Goal: Task Accomplishment & Management: Use online tool/utility

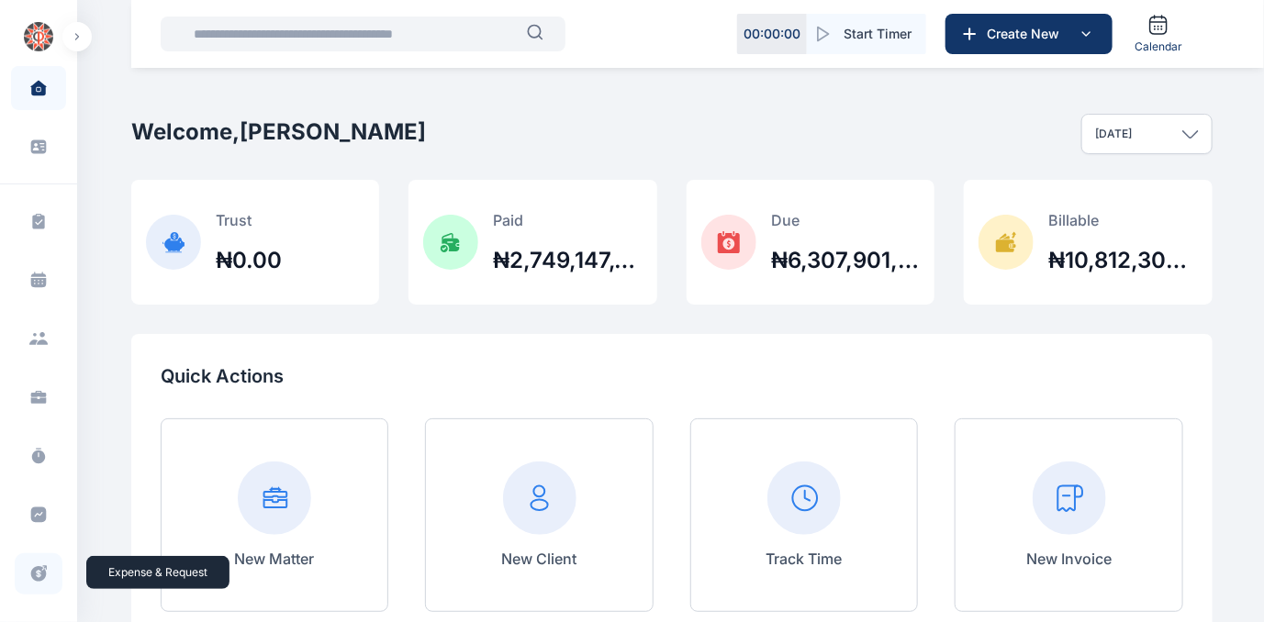
click at [35, 571] on icon at bounding box center [38, 574] width 18 height 19
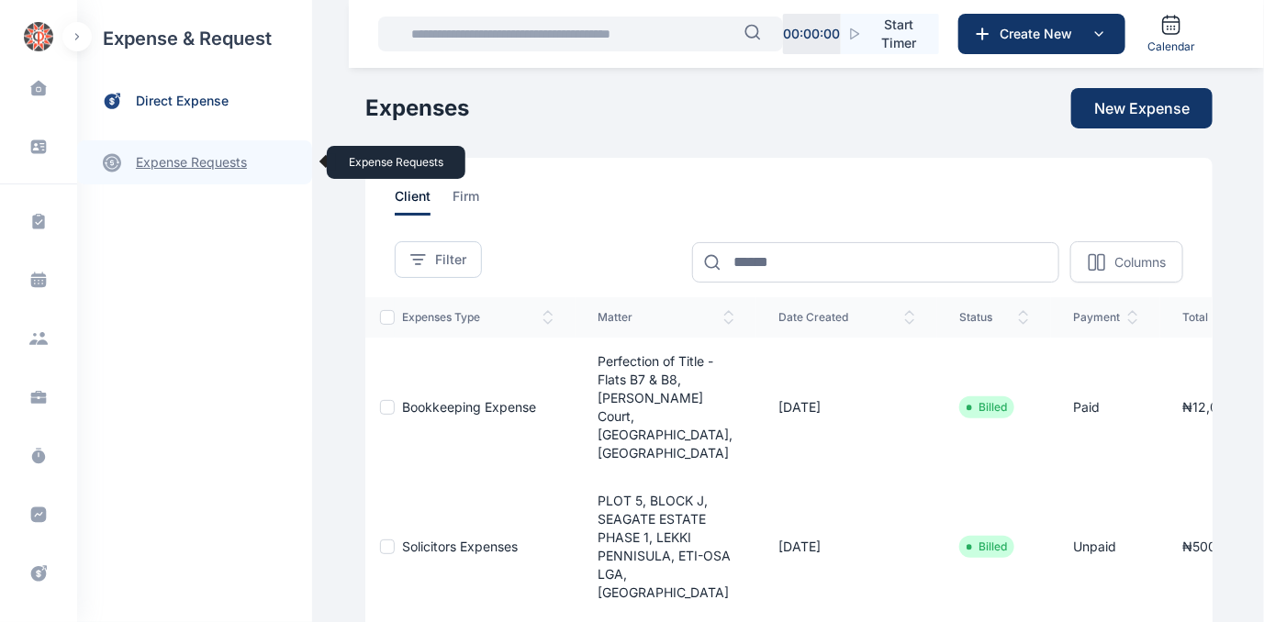
click at [158, 158] on link "expense requests expense requests" at bounding box center [194, 162] width 235 height 44
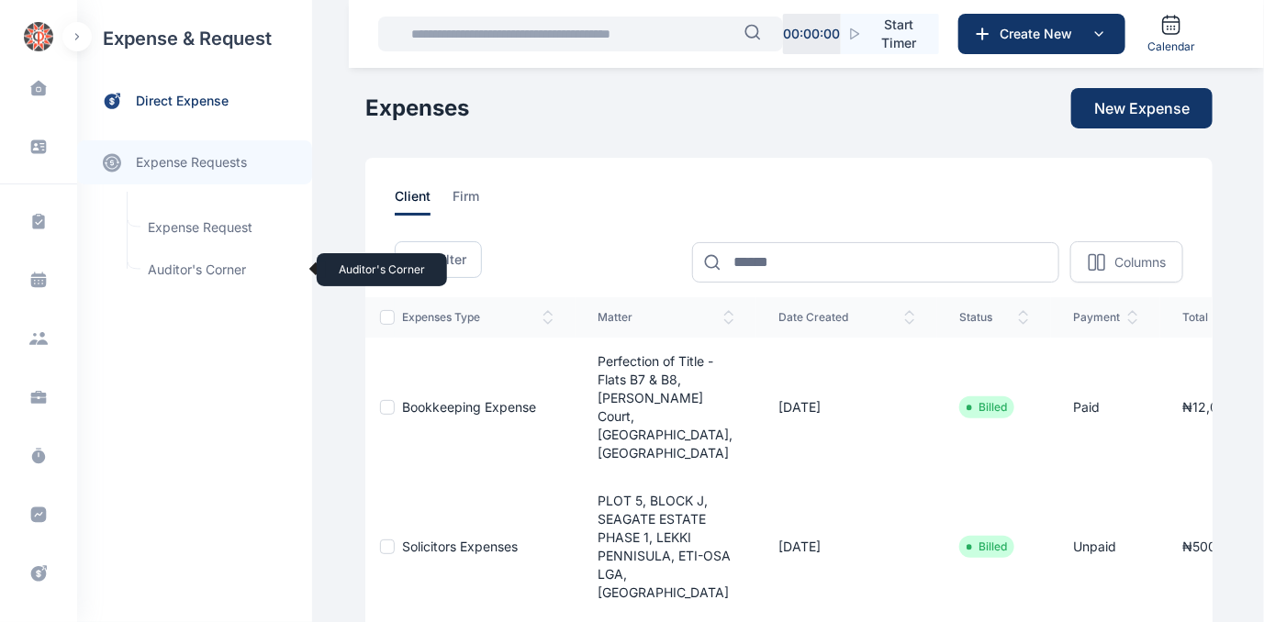
click at [166, 268] on span "Auditor's Corner Auditor's Corner" at bounding box center [220, 269] width 166 height 35
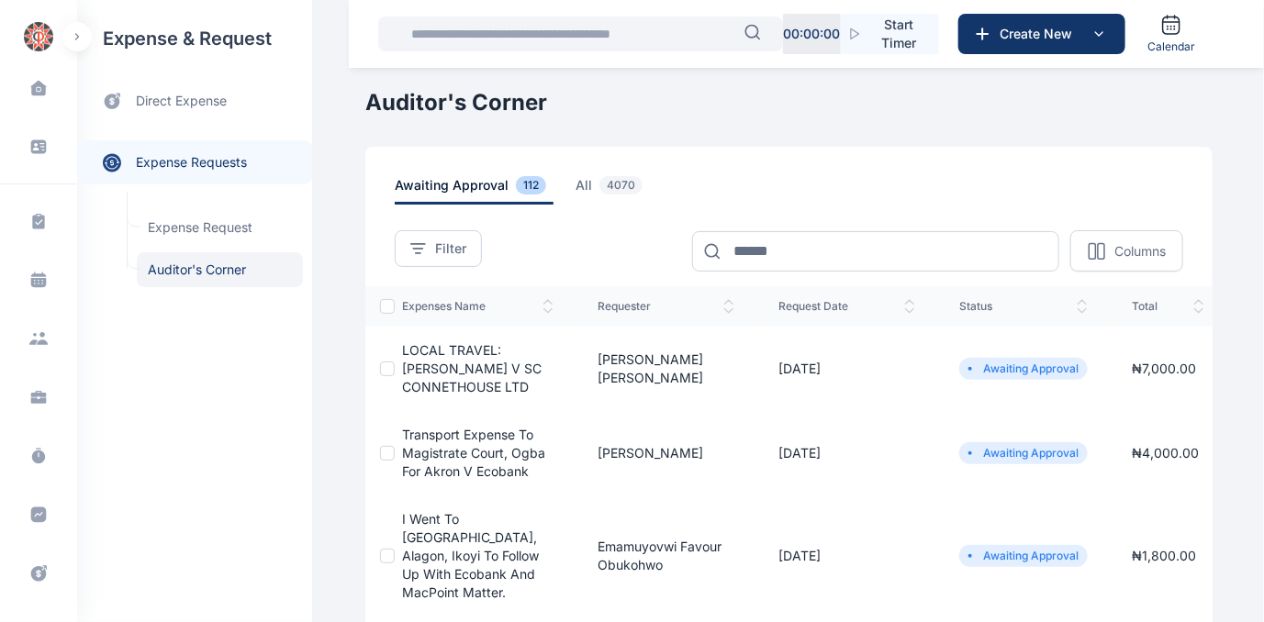
click at [419, 353] on span "LOCAL TRAVEL: [PERSON_NAME] V SC CONNETHOUSE LTD" at bounding box center [472, 368] width 140 height 52
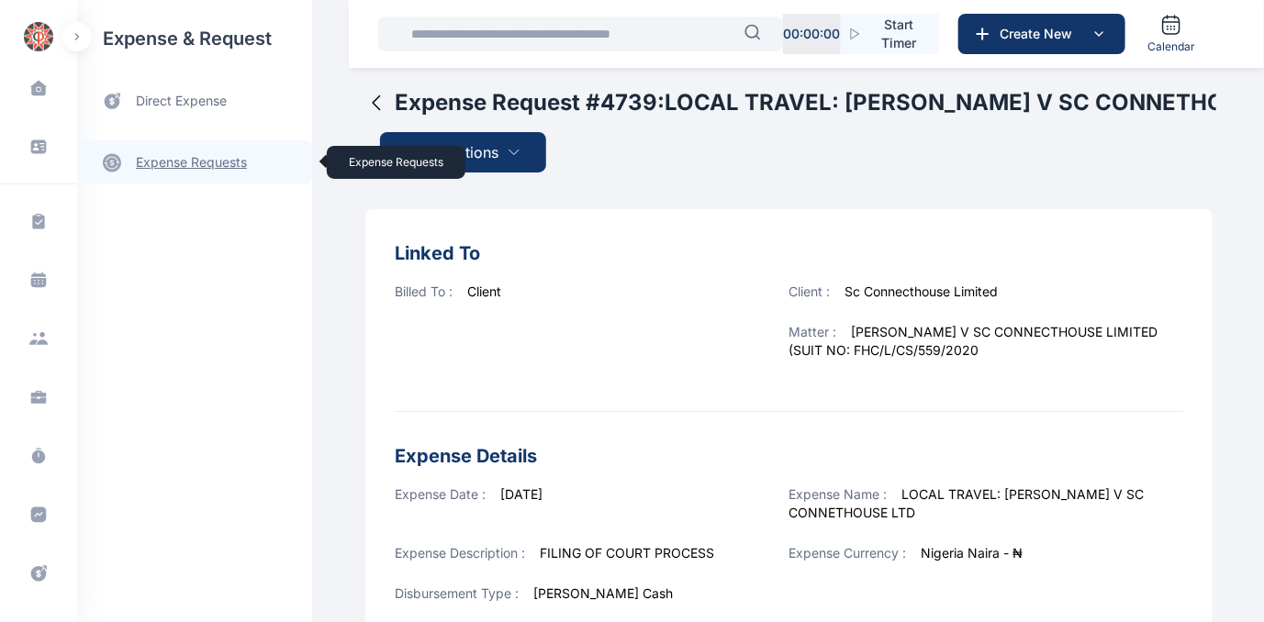
click at [201, 159] on link "expense requests expense requests" at bounding box center [194, 162] width 235 height 44
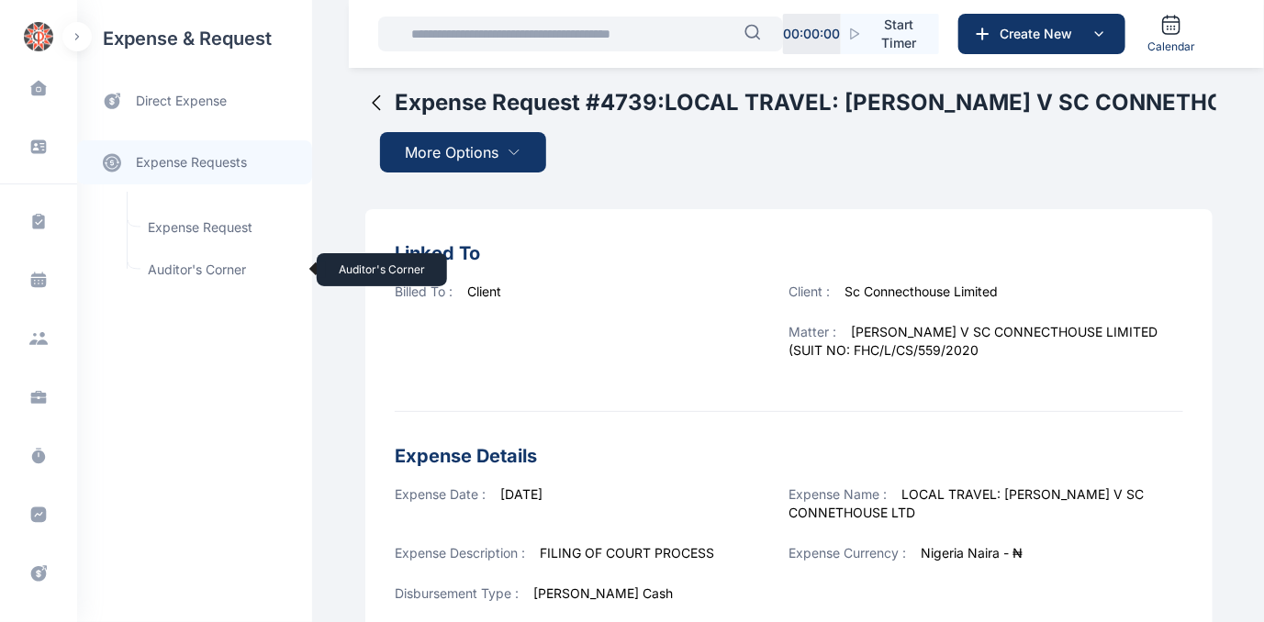
click at [166, 266] on span "Auditor's Corner Auditor's Corner" at bounding box center [220, 269] width 166 height 35
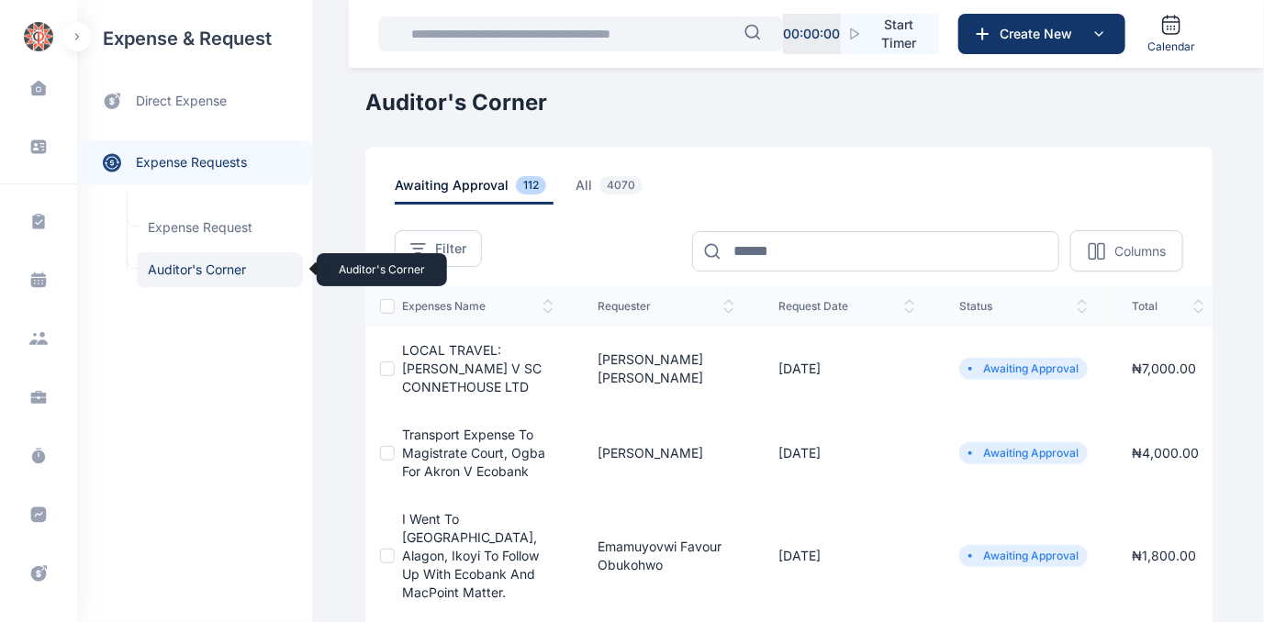
click at [157, 270] on span "Auditor's Corner Auditor's Corner" at bounding box center [220, 269] width 166 height 35
click at [168, 262] on span "Auditor's Corner Auditor's Corner" at bounding box center [220, 269] width 166 height 35
click at [201, 266] on span "Auditor's Corner Auditor's Corner" at bounding box center [220, 269] width 166 height 35
click at [433, 371] on span "LOCAL TRAVEL: [PERSON_NAME] V SC CONNETHOUSE LTD" at bounding box center [472, 368] width 140 height 52
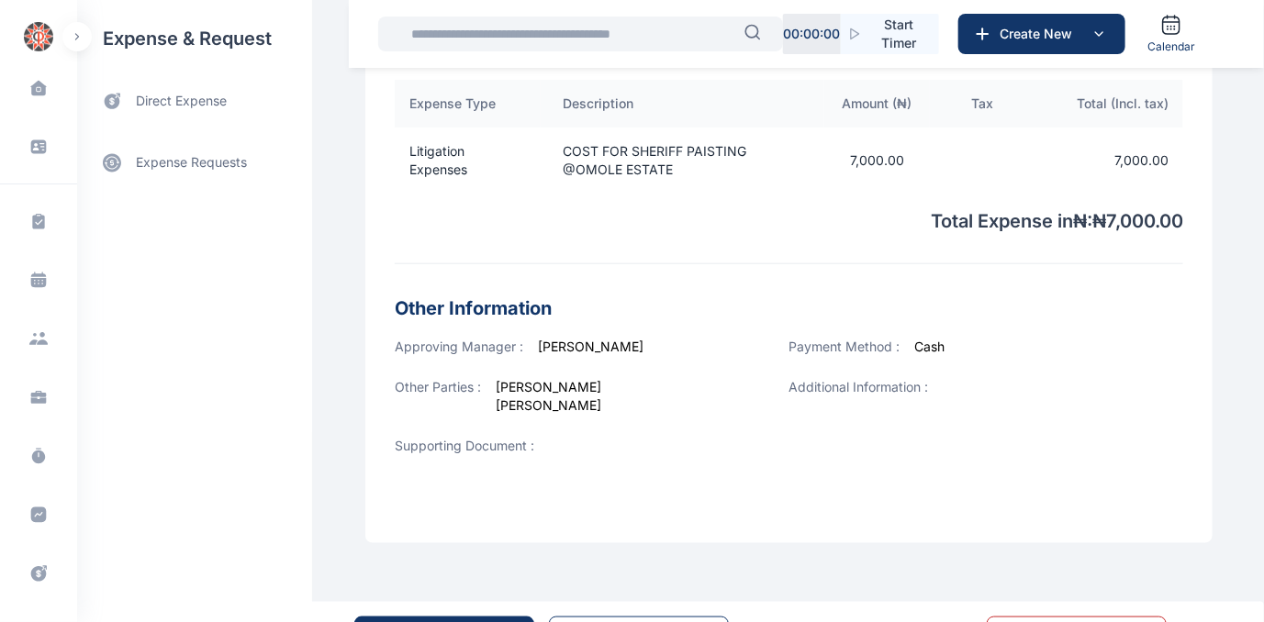
scroll to position [683, 0]
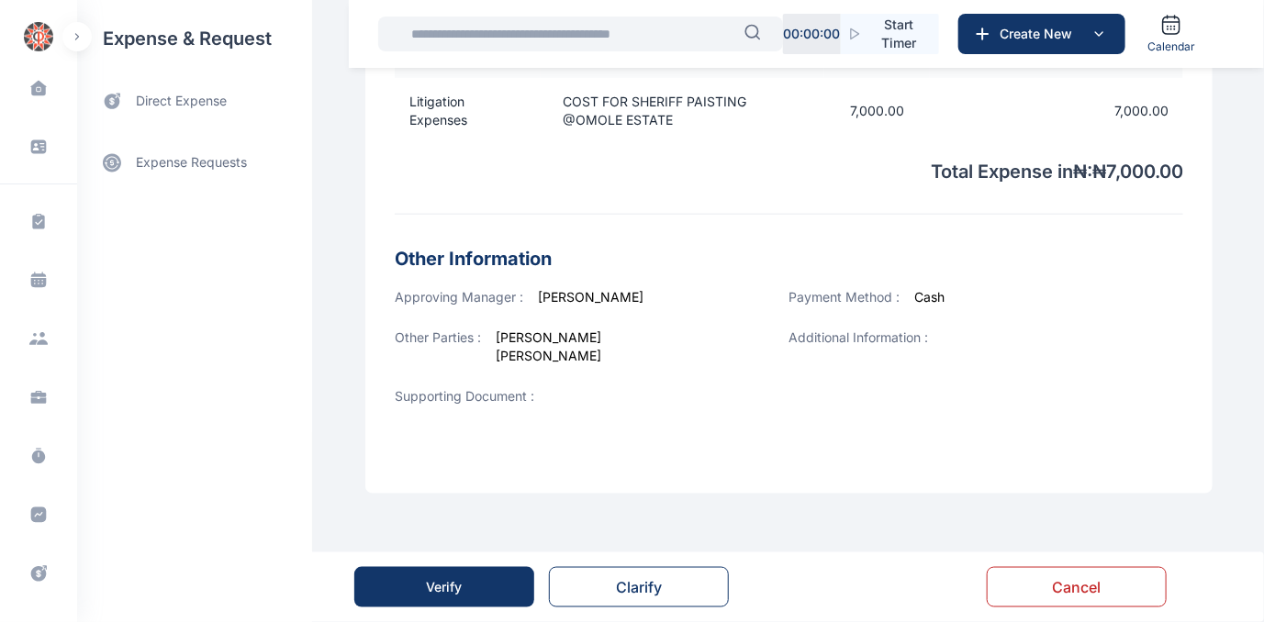
click at [449, 591] on div "Verify" at bounding box center [445, 587] width 36 height 18
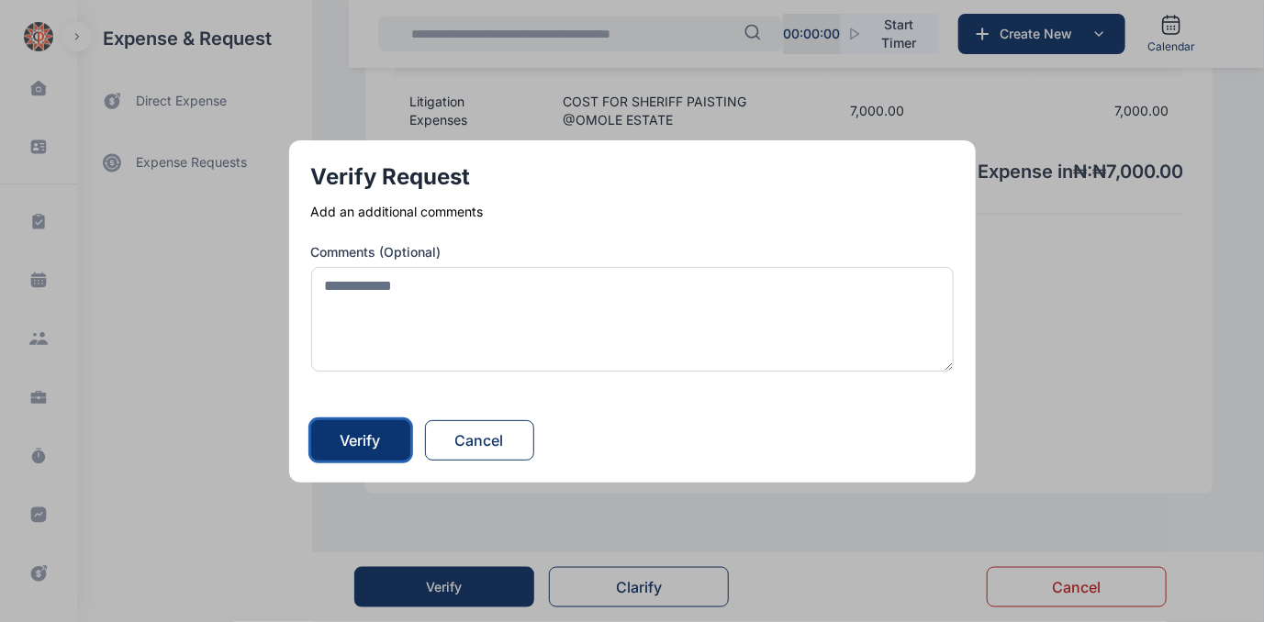
click at [381, 434] on div "Verify" at bounding box center [361, 441] width 40 height 22
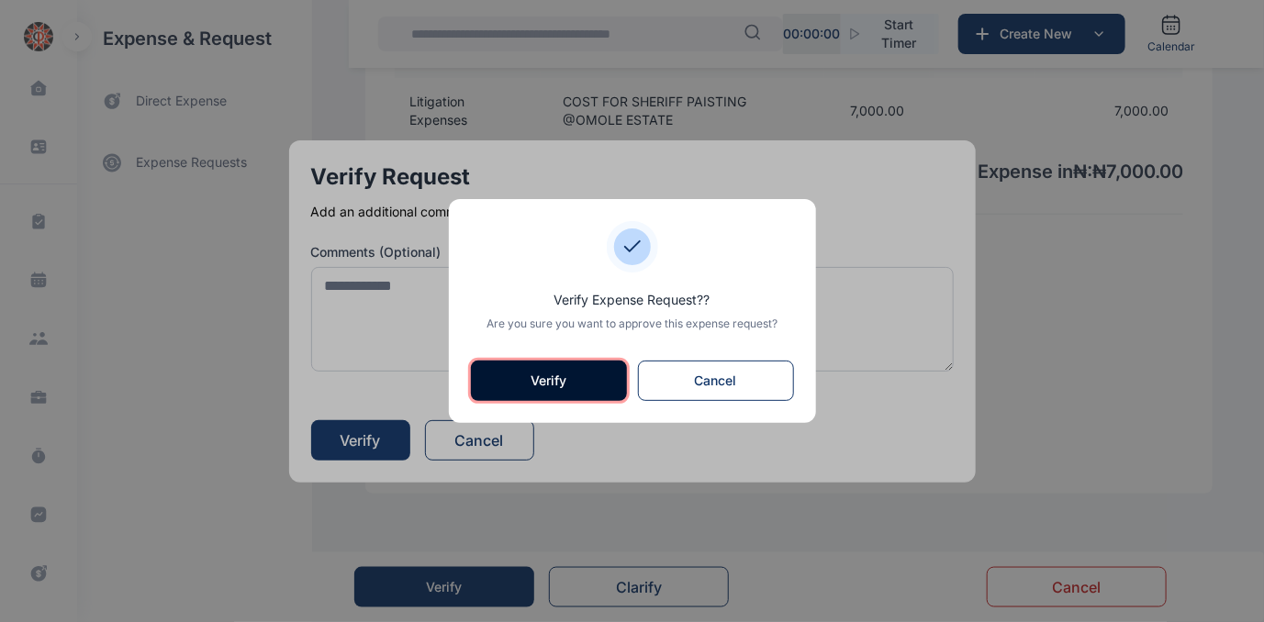
click at [493, 382] on button "Verify" at bounding box center [549, 381] width 156 height 40
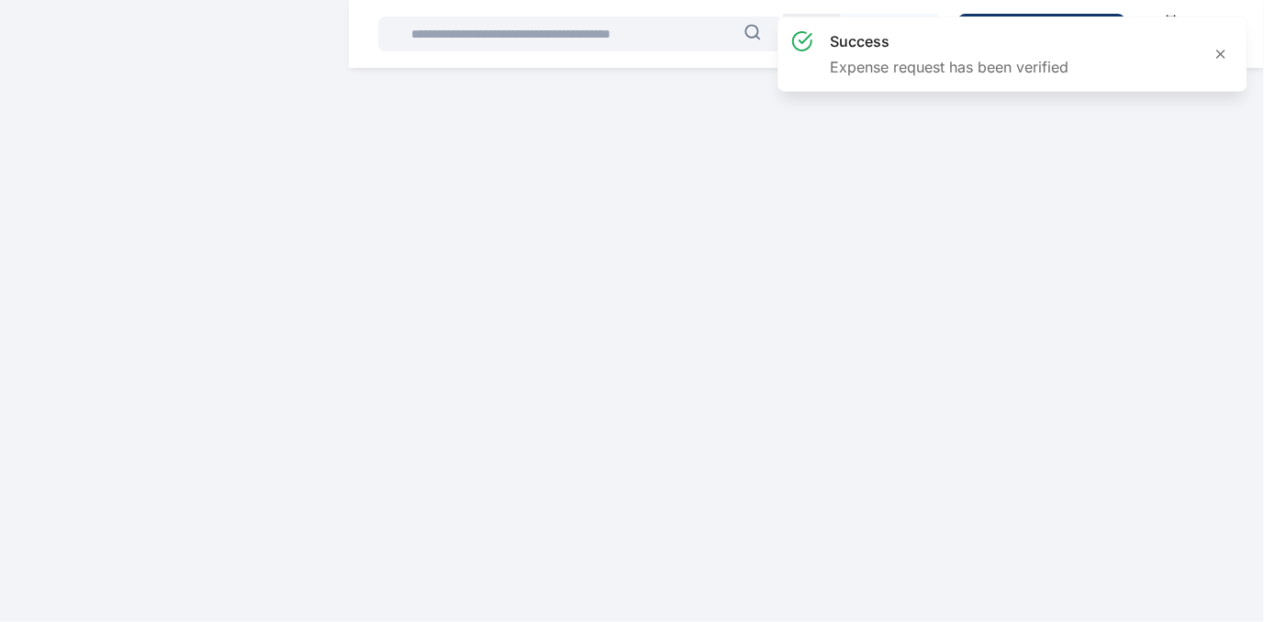
scroll to position [0, 0]
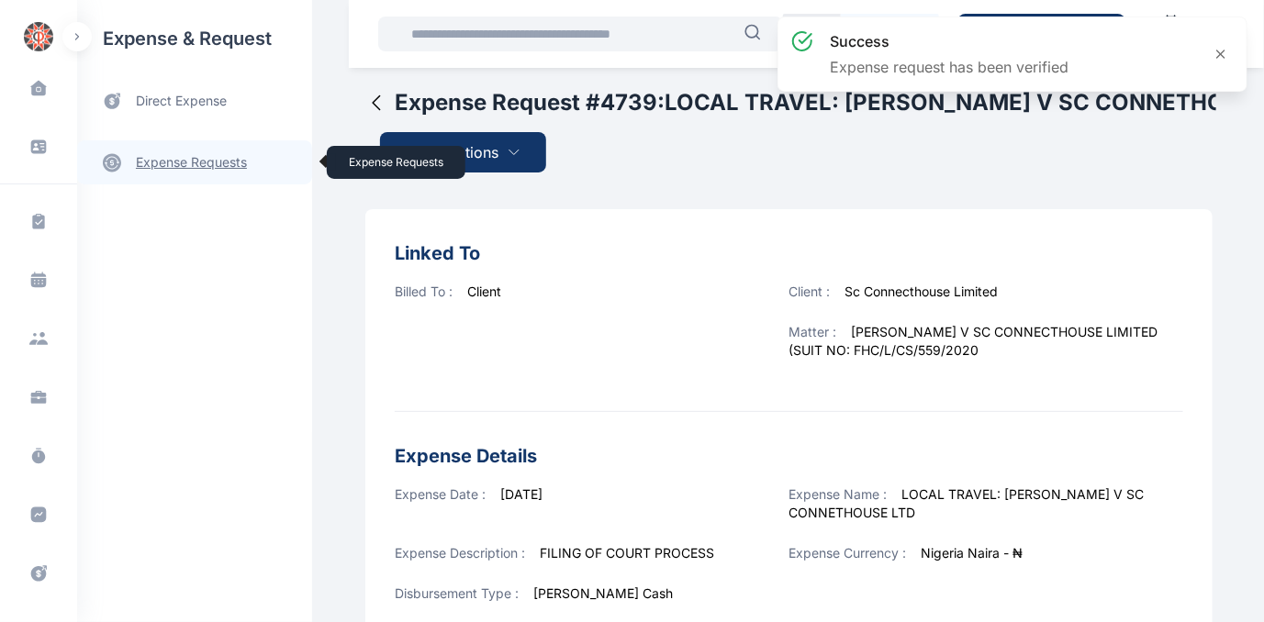
click at [186, 162] on link "expense requests expense requests" at bounding box center [194, 162] width 235 height 44
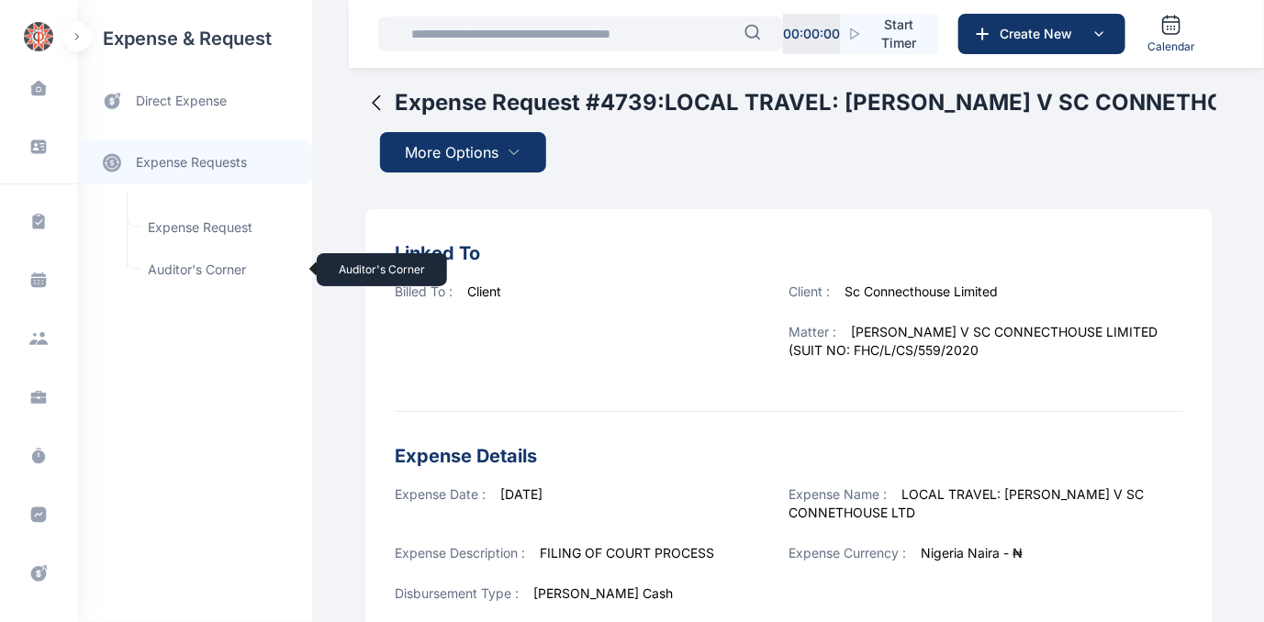
click at [166, 271] on span "Auditor's Corner Auditor's Corner" at bounding box center [220, 269] width 166 height 35
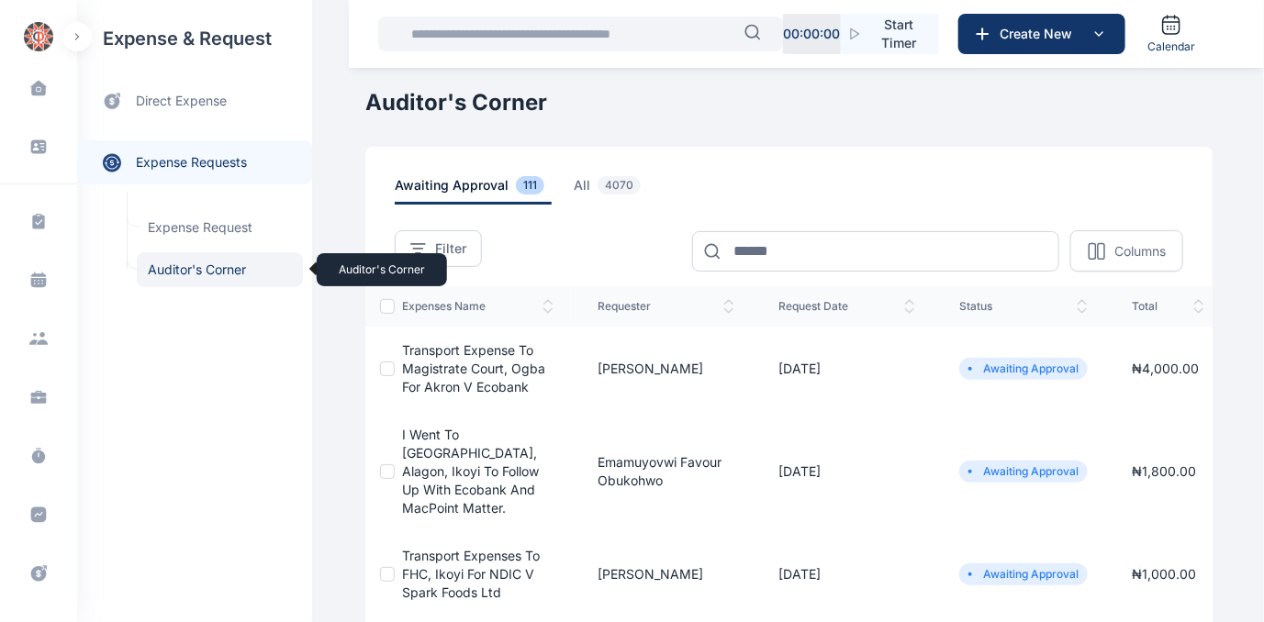
click at [206, 269] on span "Auditor's Corner Auditor's Corner" at bounding box center [220, 269] width 166 height 35
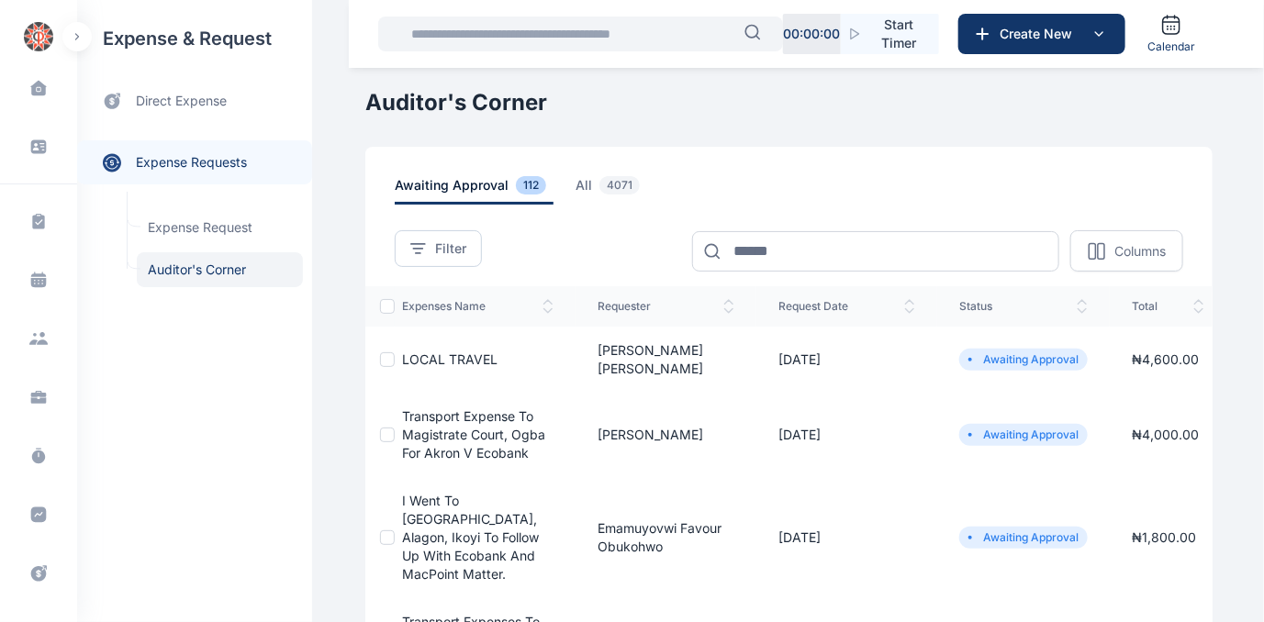
click at [420, 352] on span "LOCAL TRAVEL" at bounding box center [449, 360] width 95 height 16
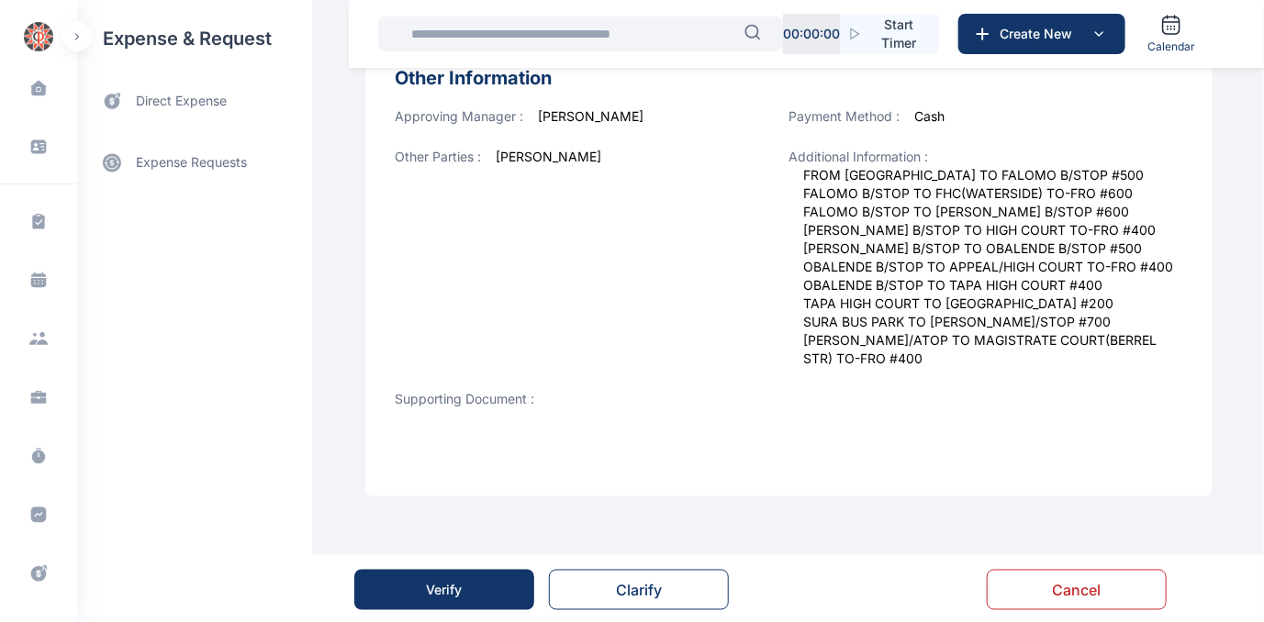
scroll to position [770, 0]
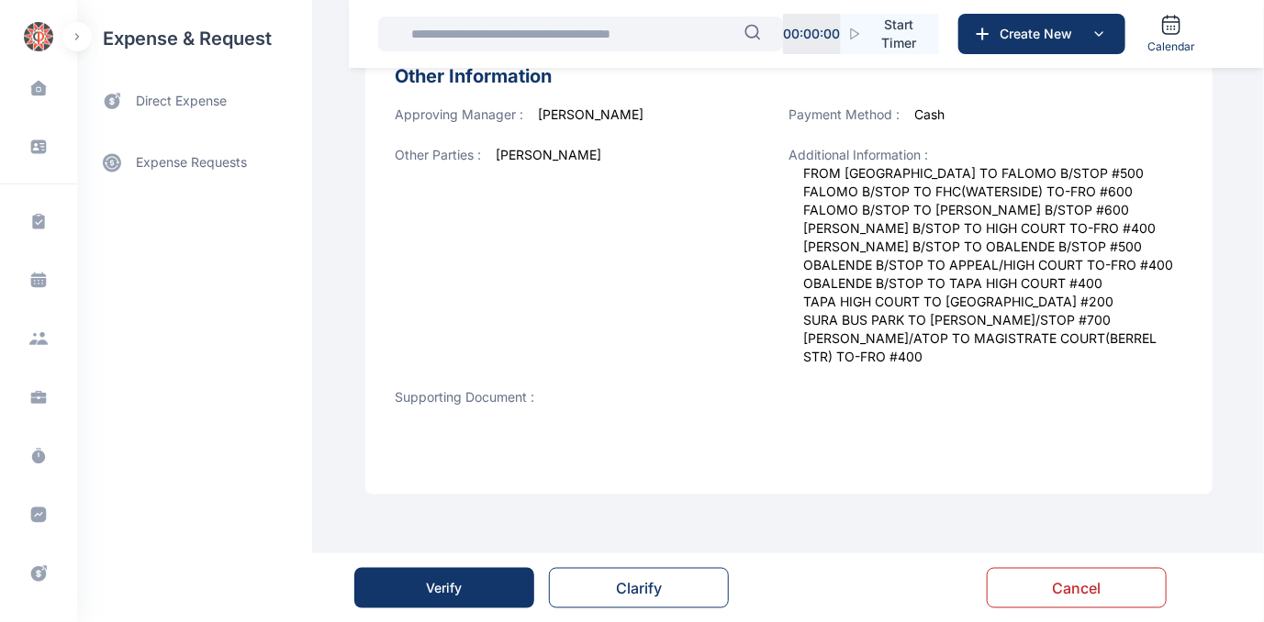
click at [451, 585] on div "Verify" at bounding box center [445, 588] width 36 height 18
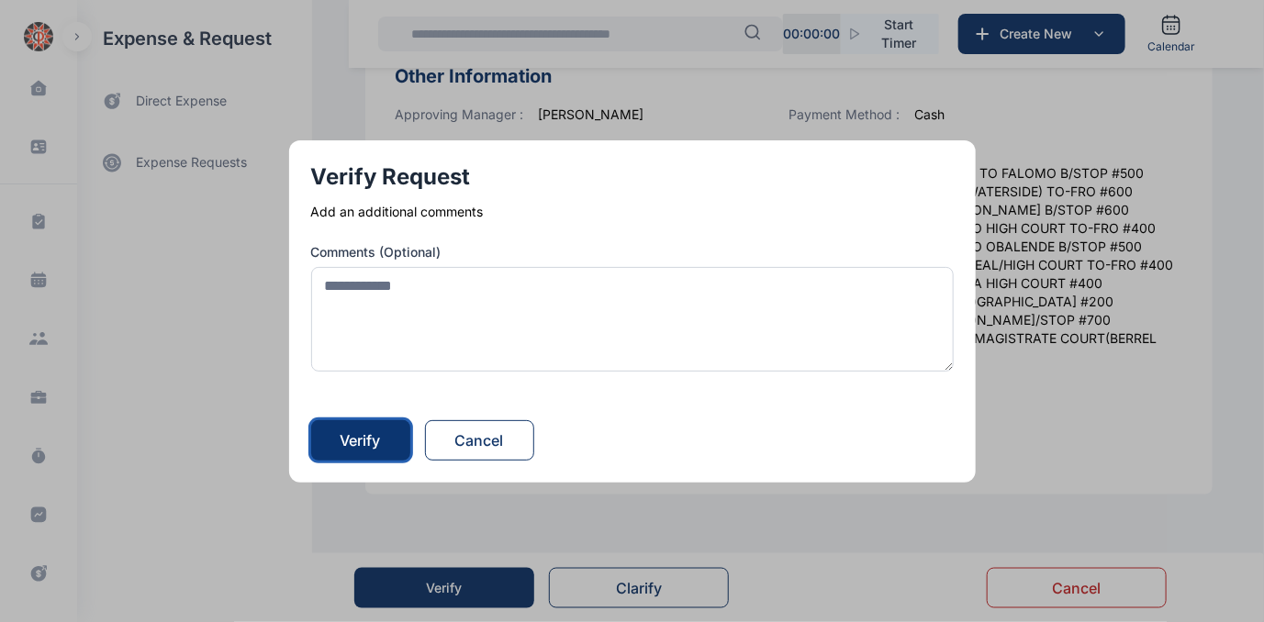
click at [368, 426] on button "Verify" at bounding box center [360, 440] width 99 height 40
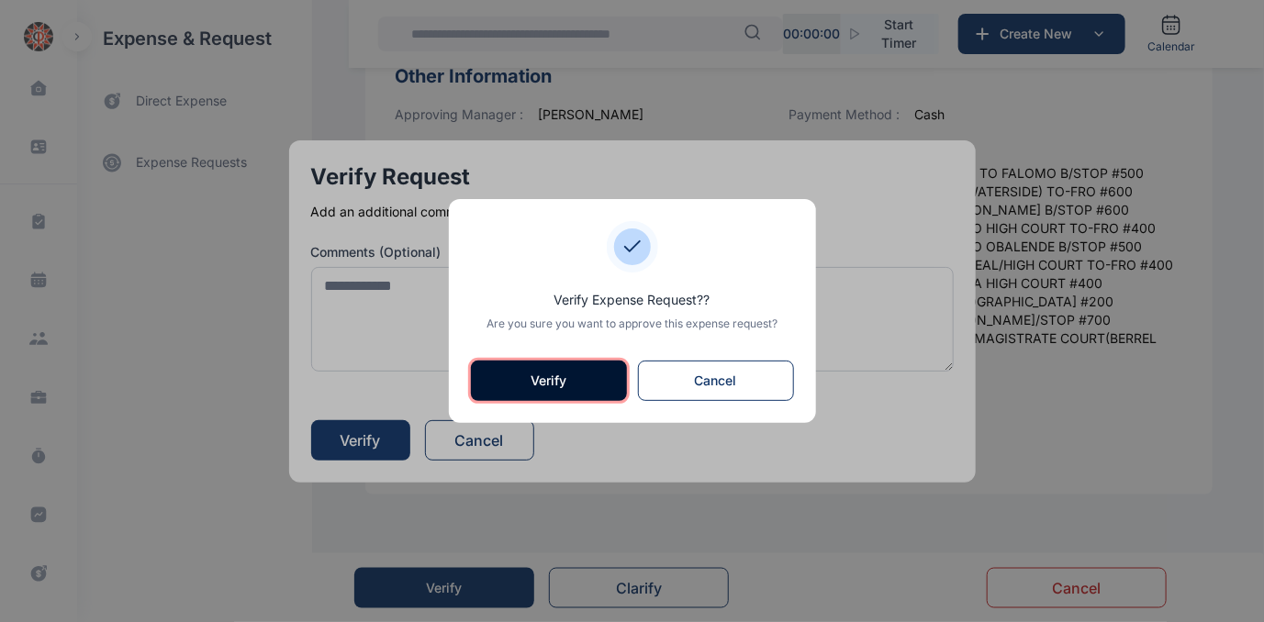
click at [507, 373] on button "Verify" at bounding box center [549, 381] width 156 height 40
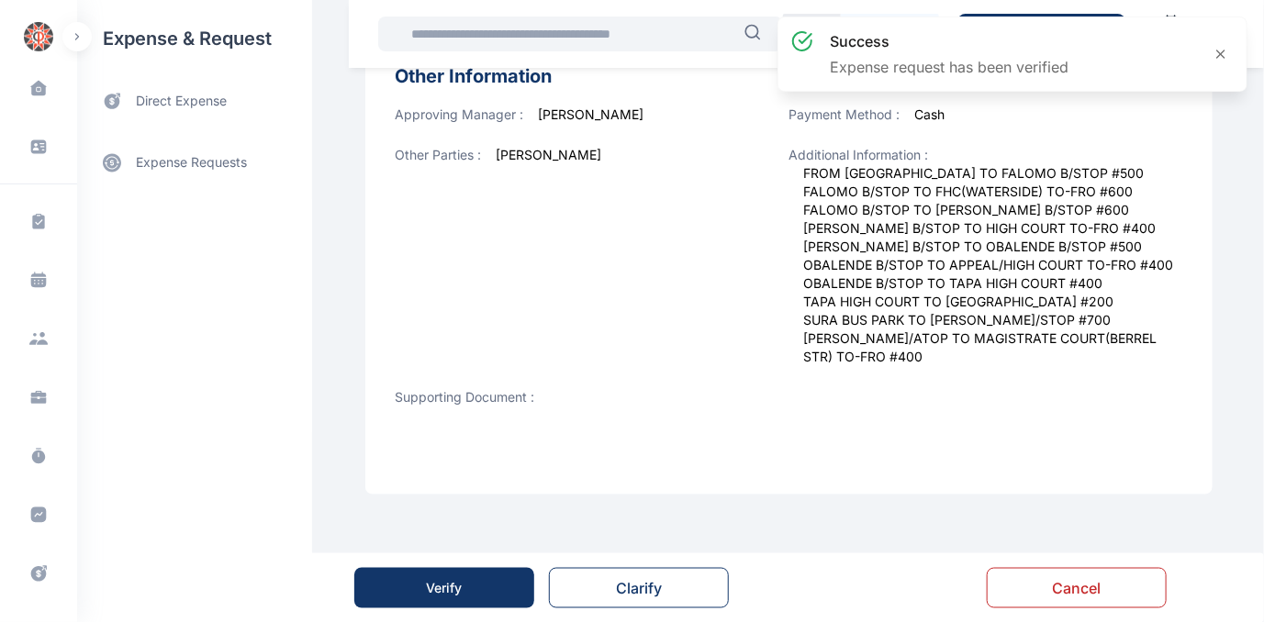
scroll to position [0, 0]
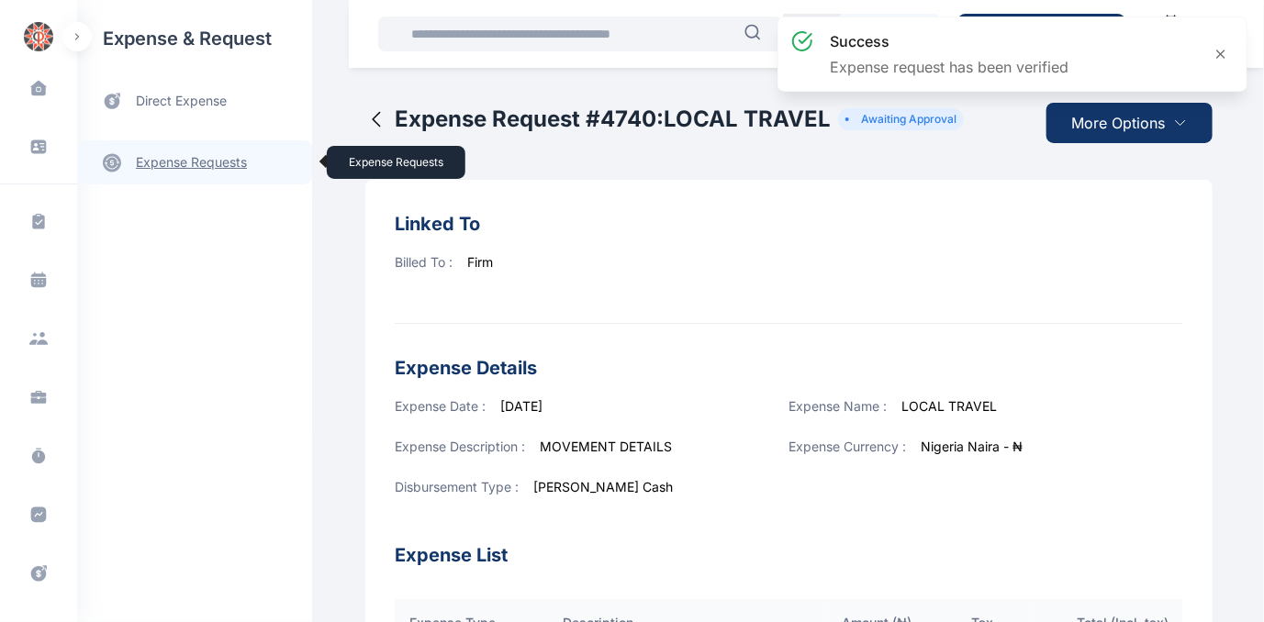
click at [175, 165] on link "expense requests expense requests" at bounding box center [194, 162] width 235 height 44
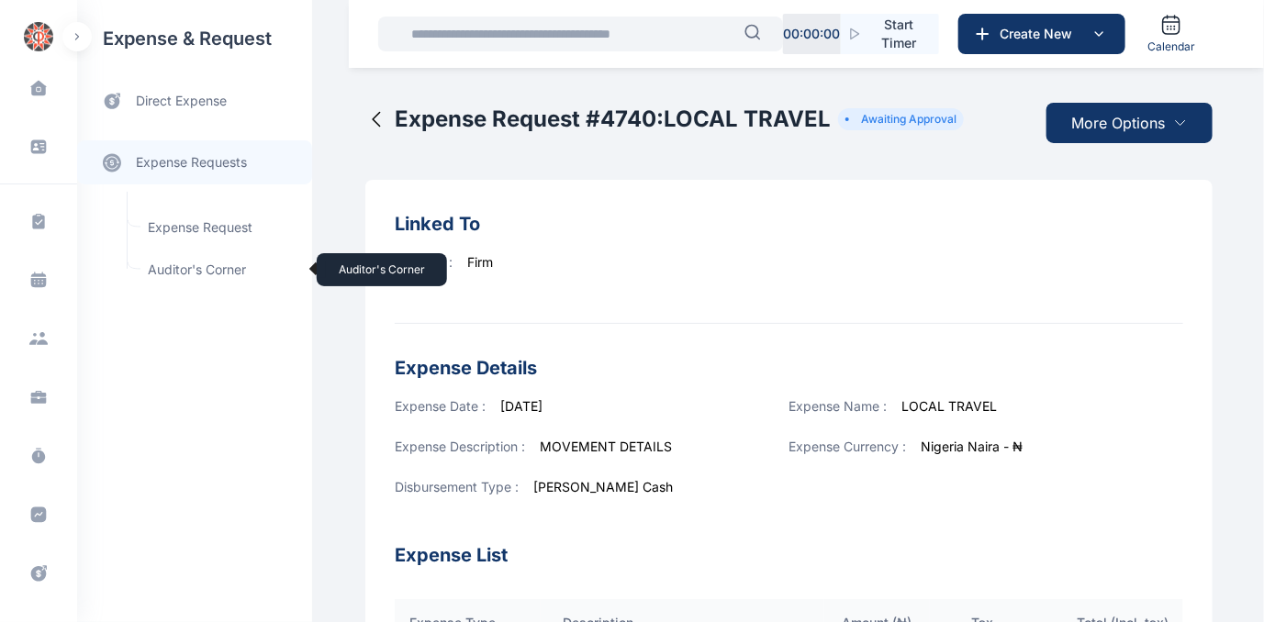
click at [171, 266] on span "Auditor's Corner Auditor's Corner" at bounding box center [220, 269] width 166 height 35
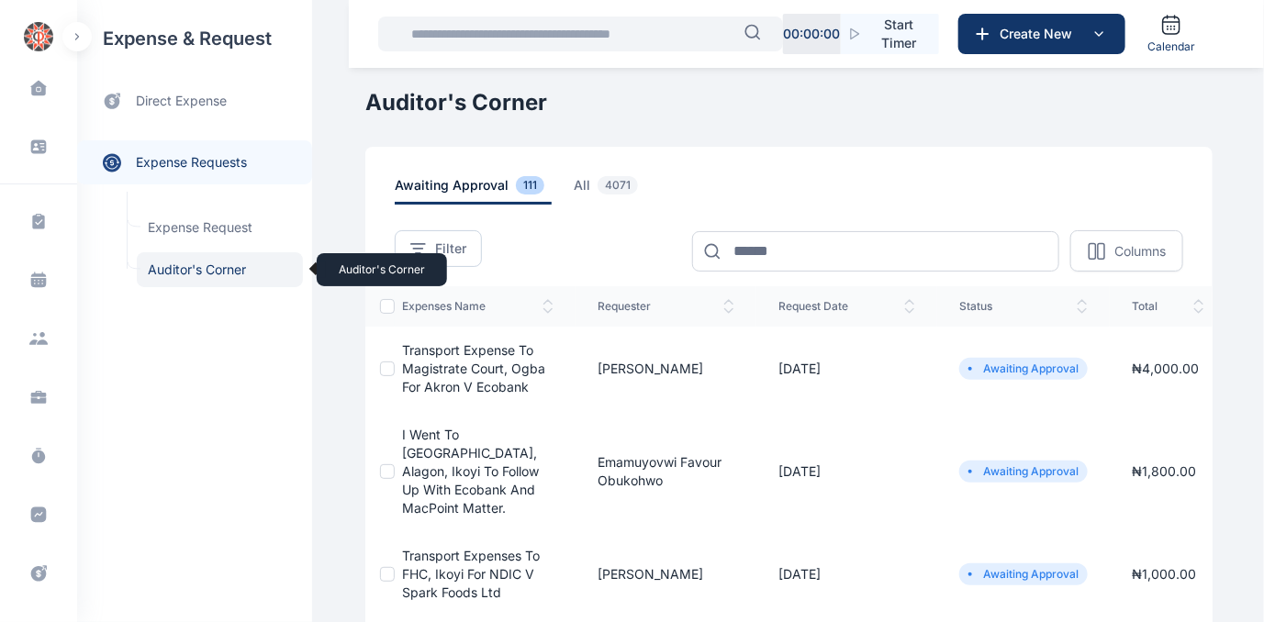
click at [182, 268] on span "Auditor's Corner Auditor's Corner" at bounding box center [220, 269] width 166 height 35
click at [185, 267] on span "Auditor's Corner Auditor's Corner" at bounding box center [220, 269] width 166 height 35
click at [197, 265] on span "Auditor's Corner Auditor's Corner" at bounding box center [220, 269] width 166 height 35
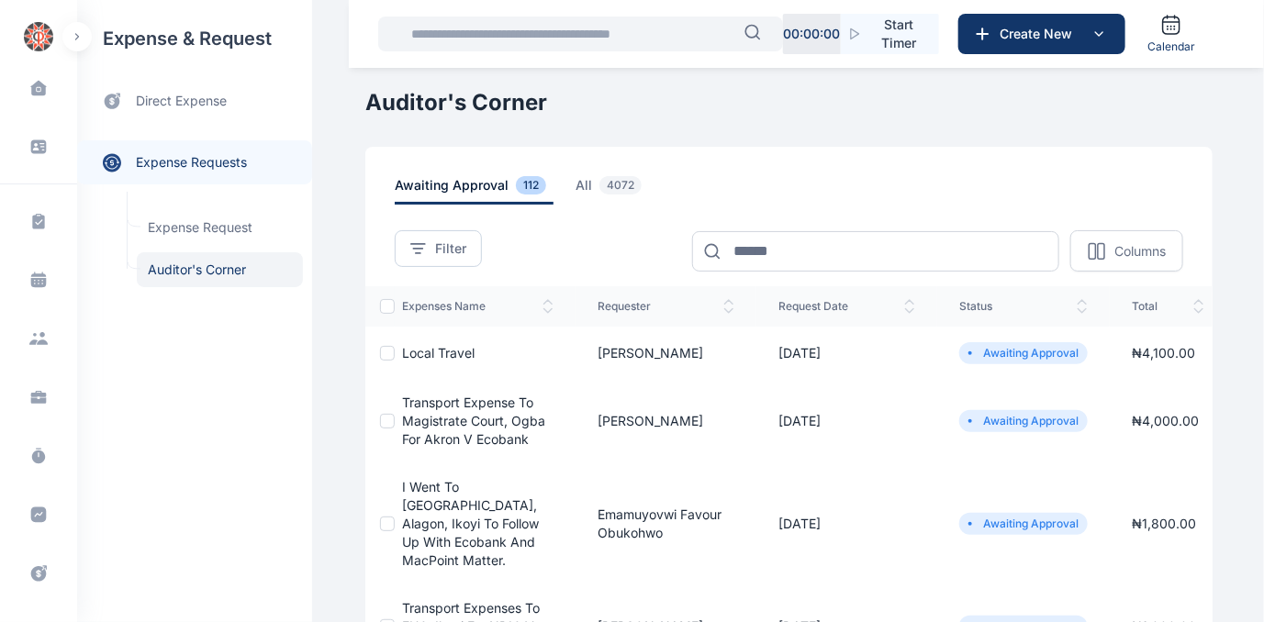
click at [422, 351] on span "Local Travel" at bounding box center [438, 353] width 73 height 16
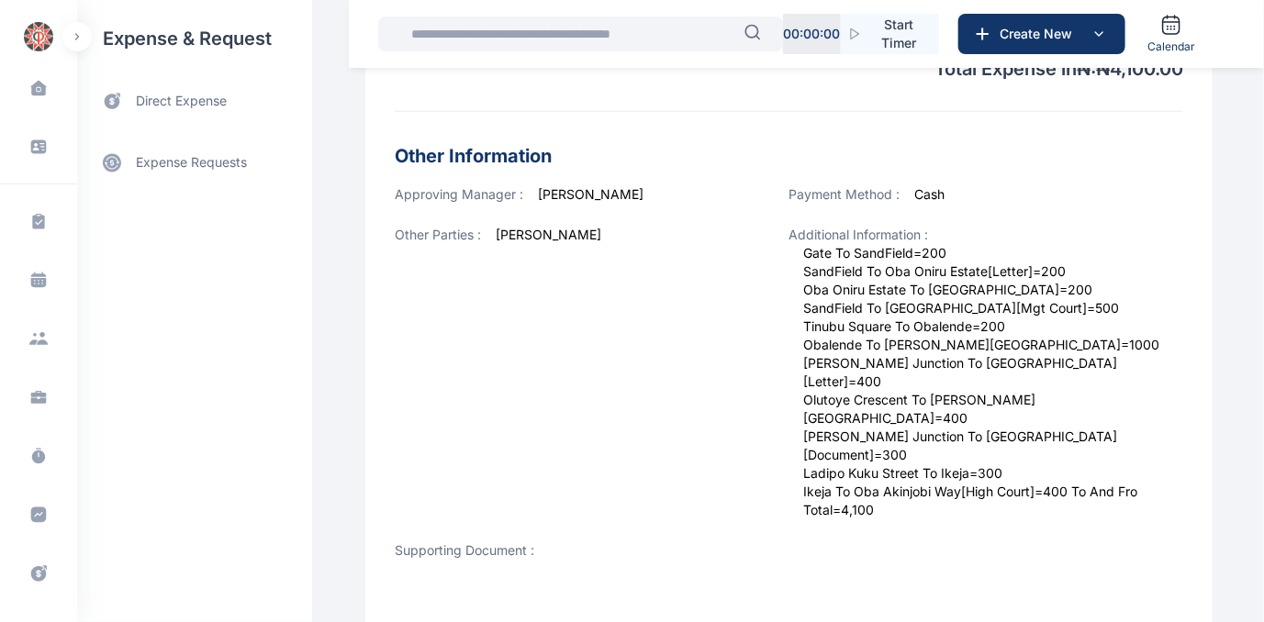
scroll to position [788, 0]
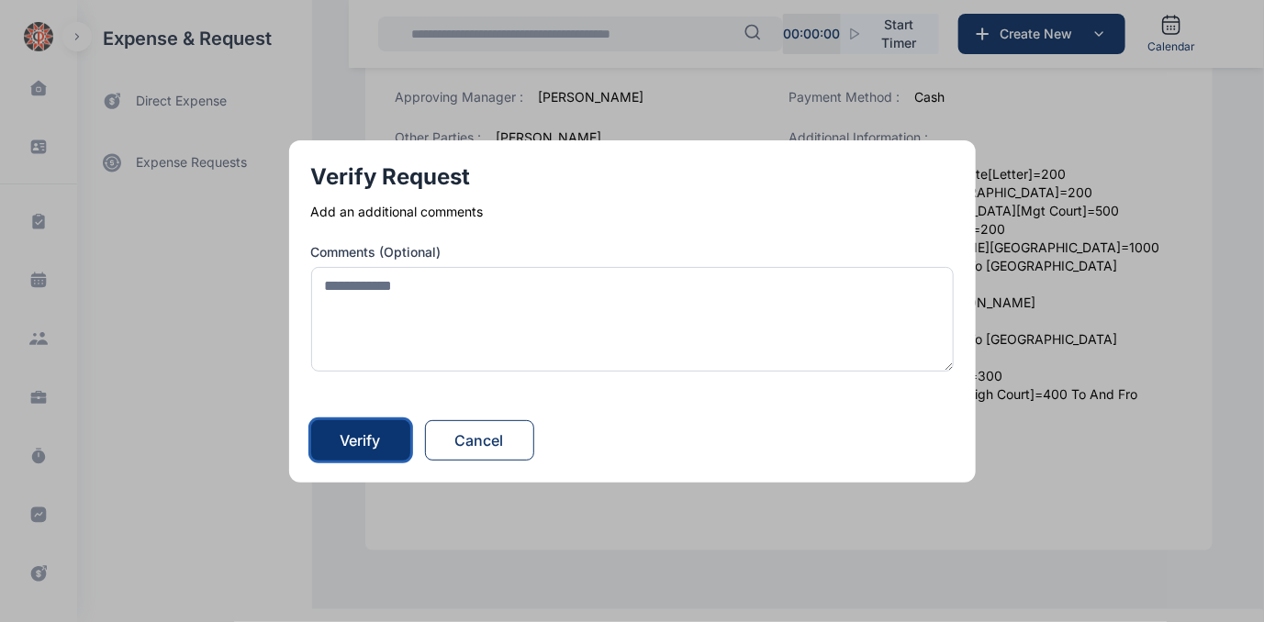
click at [357, 450] on div "Verify" at bounding box center [361, 441] width 40 height 22
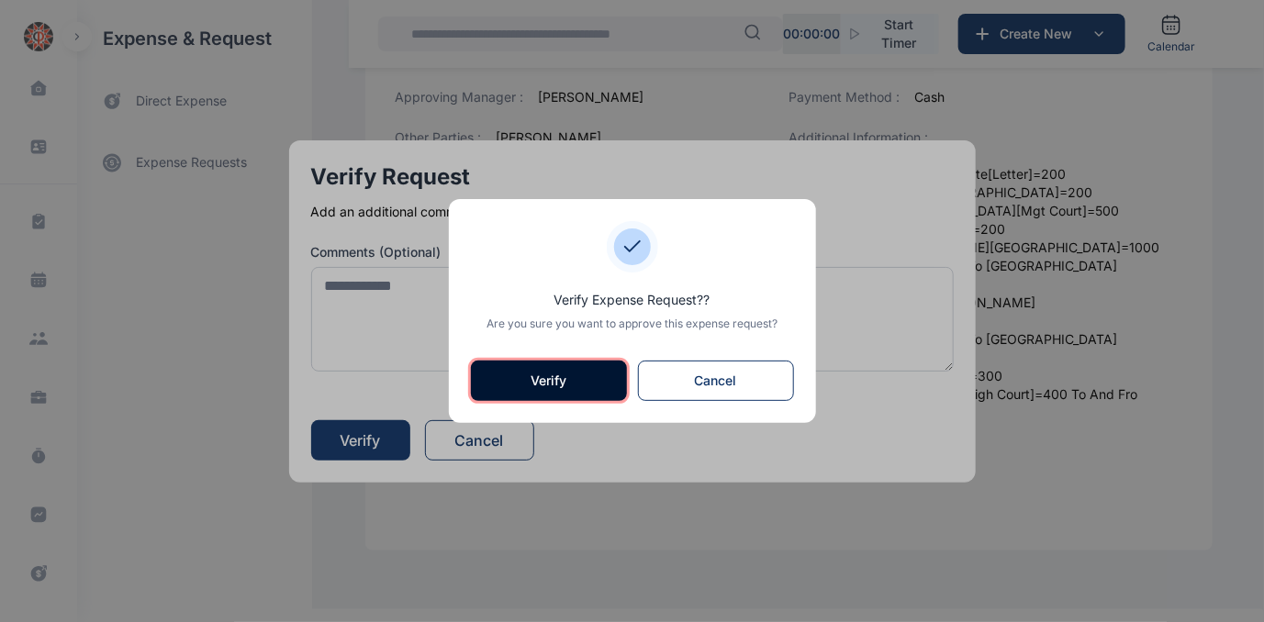
click at [521, 380] on button "Verify" at bounding box center [549, 381] width 156 height 40
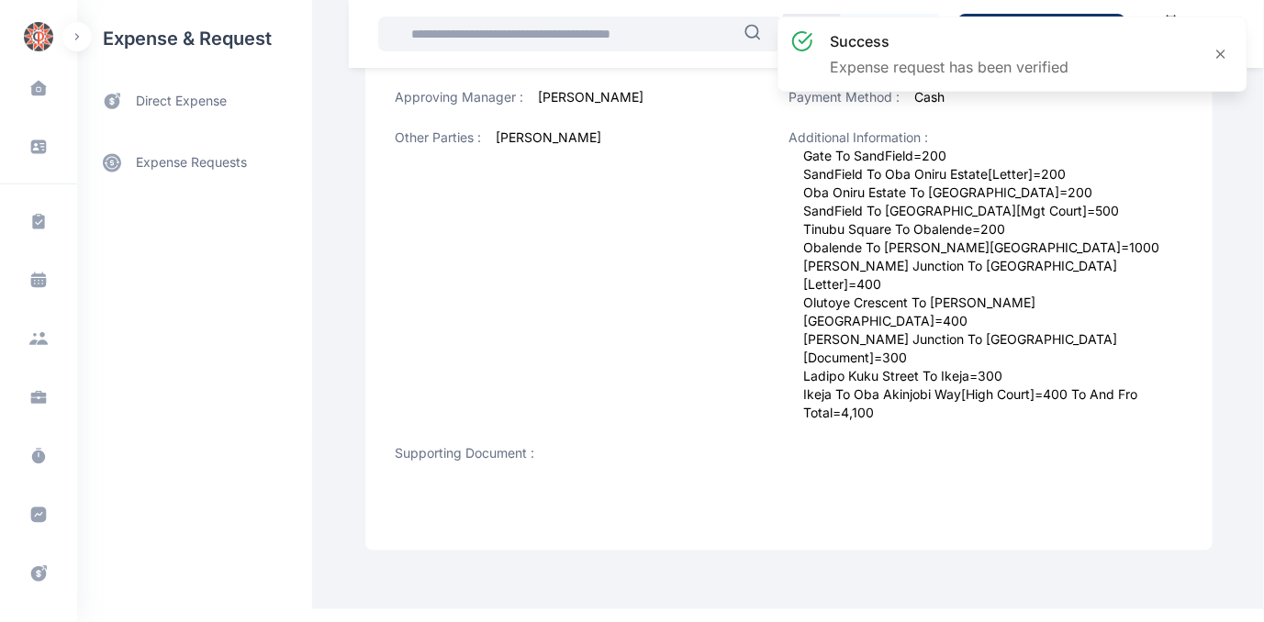
scroll to position [0, 0]
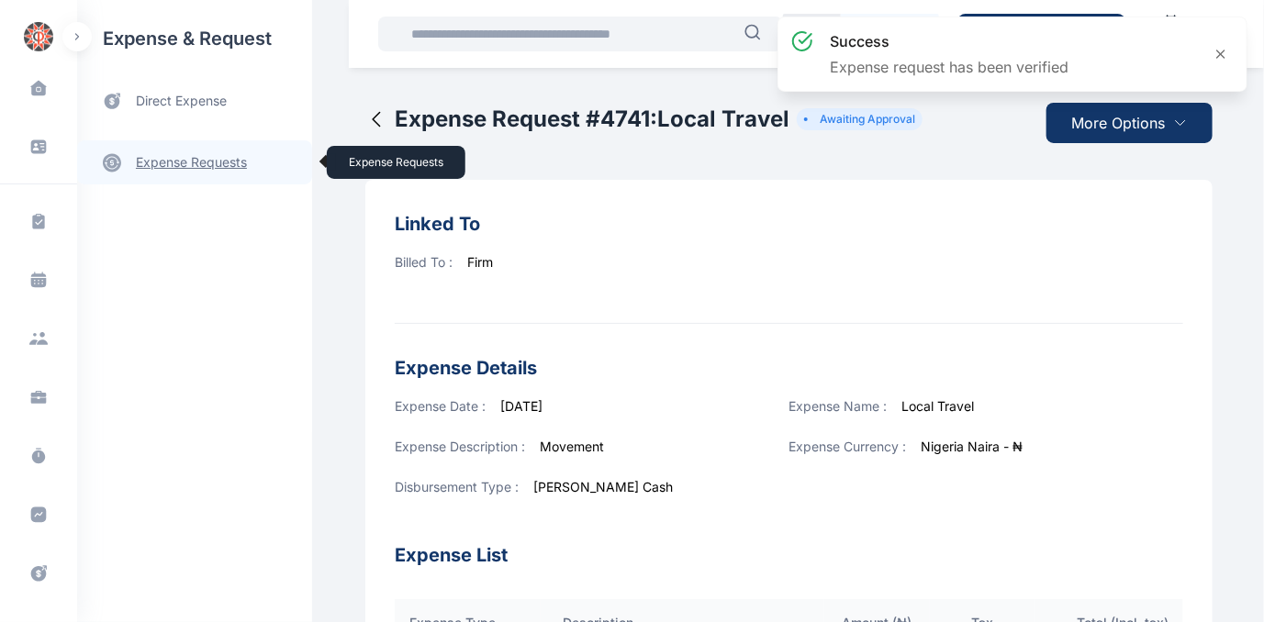
click at [193, 165] on link "expense requests expense requests" at bounding box center [194, 162] width 235 height 44
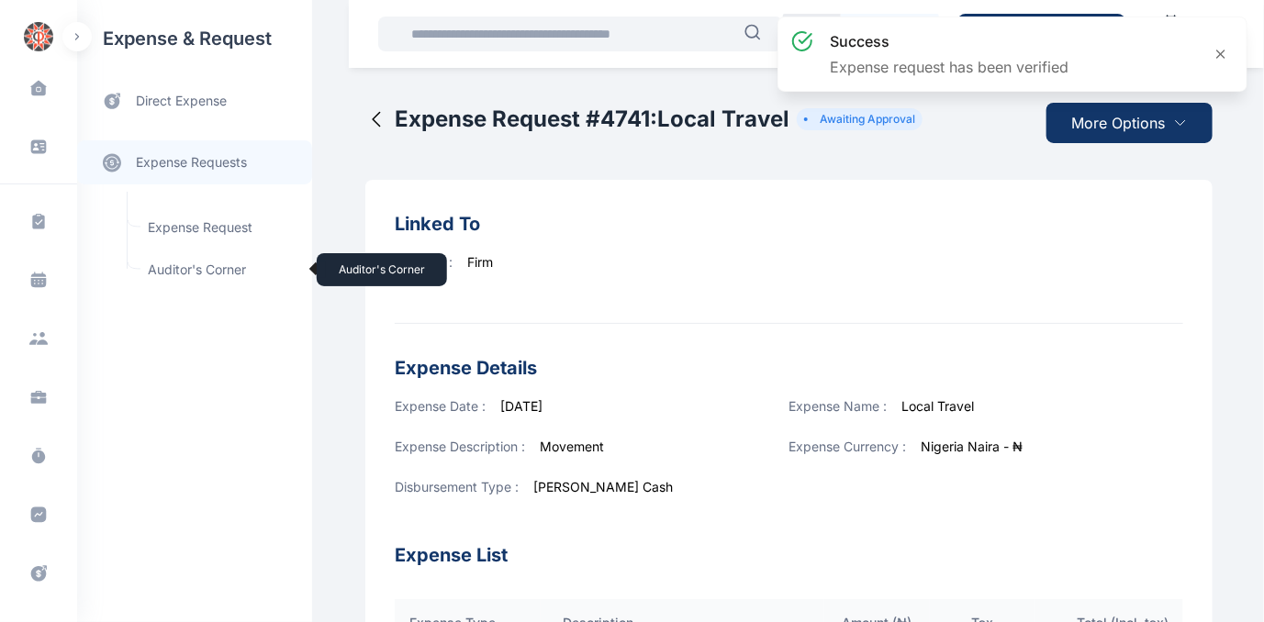
click at [169, 268] on span "Auditor's Corner Auditor's Corner" at bounding box center [220, 269] width 166 height 35
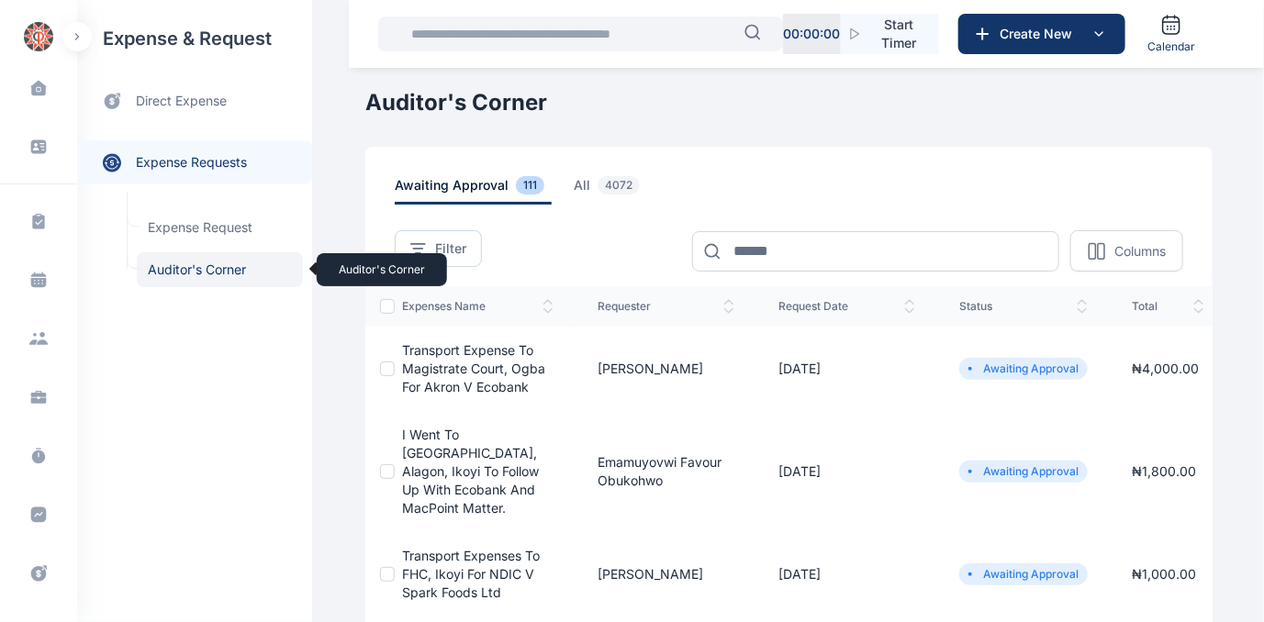
click at [164, 270] on span "Auditor's Corner Auditor's Corner" at bounding box center [220, 269] width 166 height 35
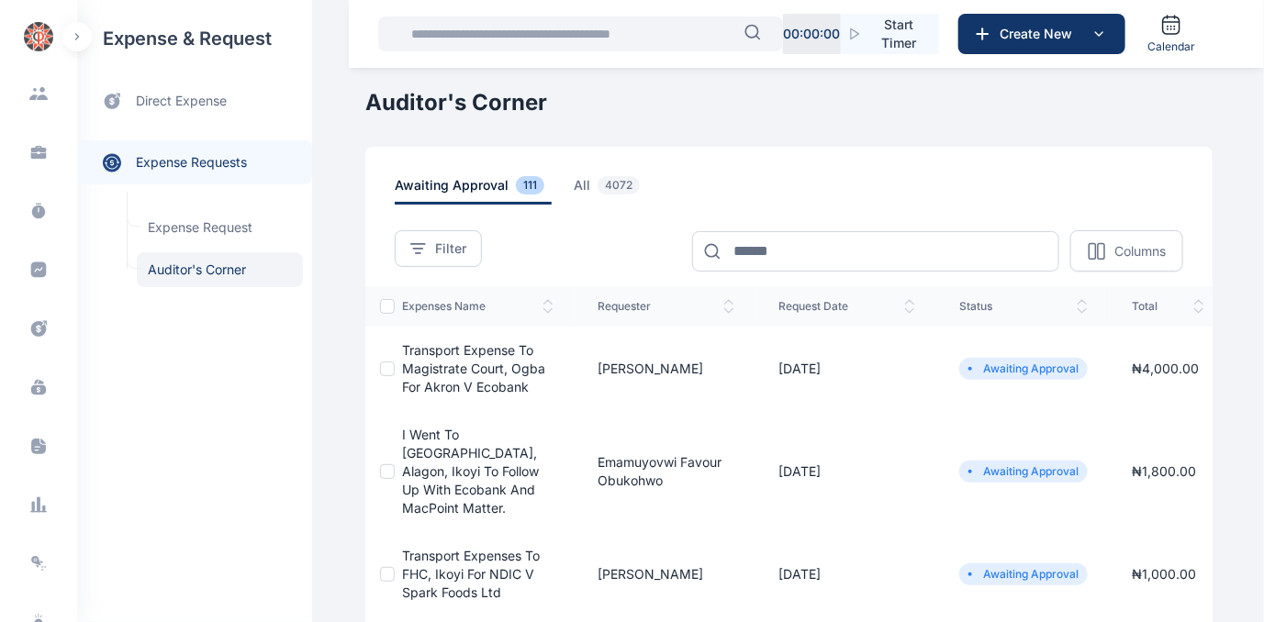
scroll to position [281, 0]
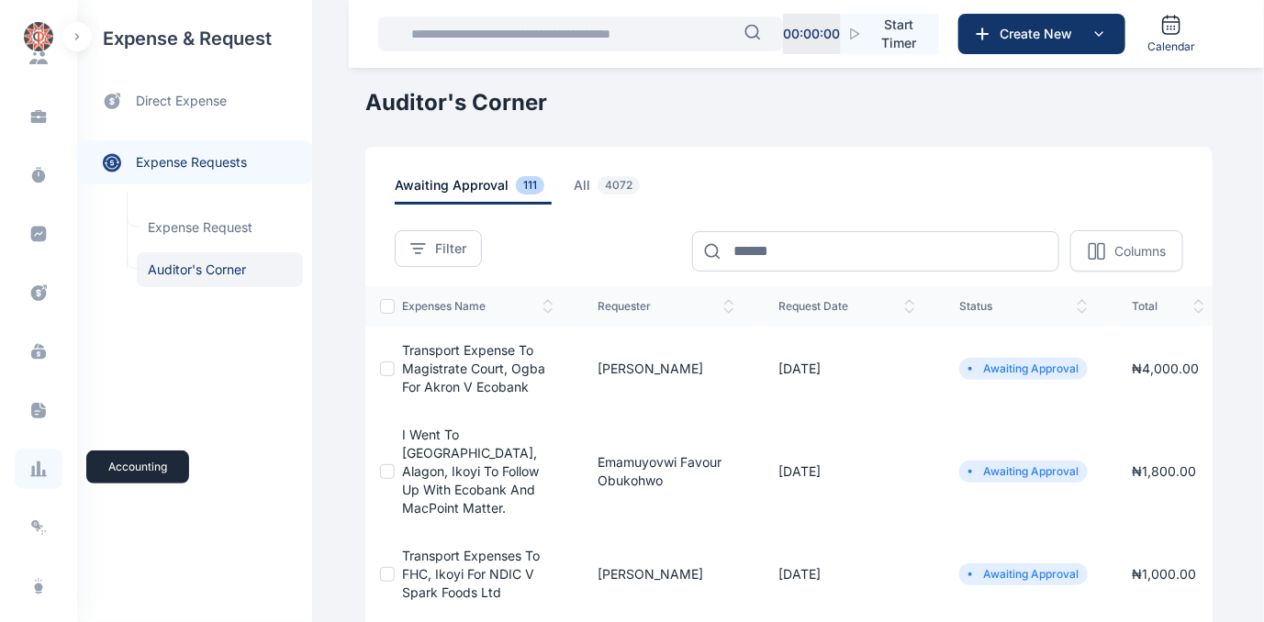
click at [32, 472] on icon at bounding box center [33, 471] width 3 height 11
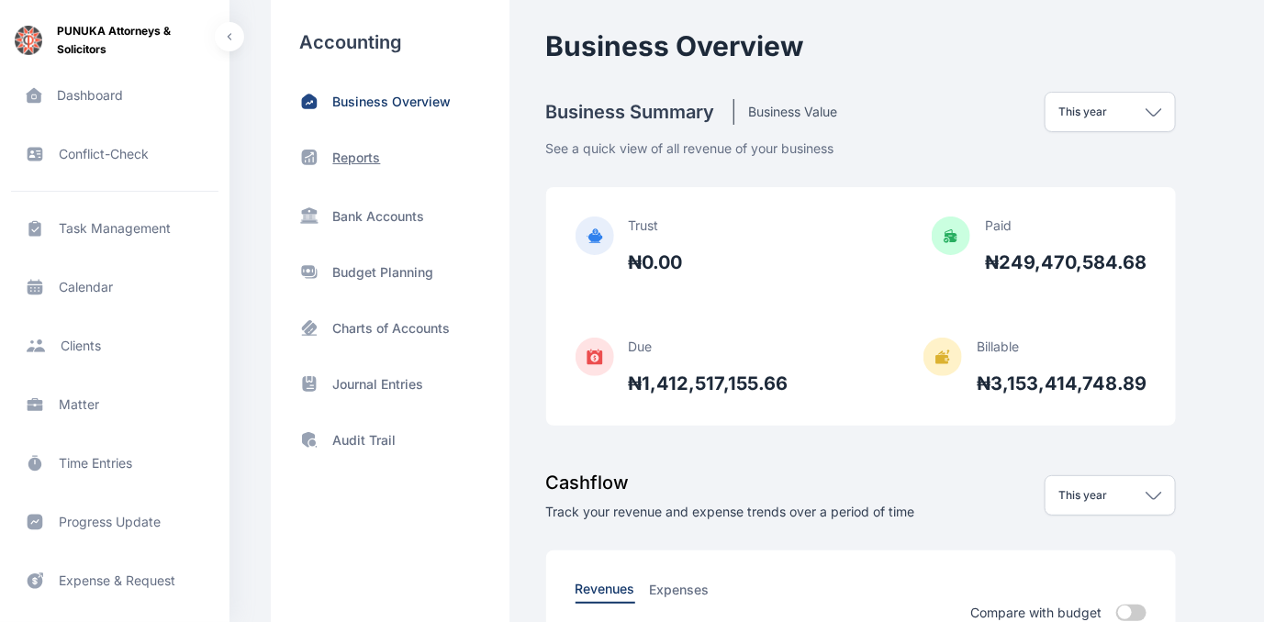
click at [375, 155] on p "Reports" at bounding box center [357, 158] width 48 height 18
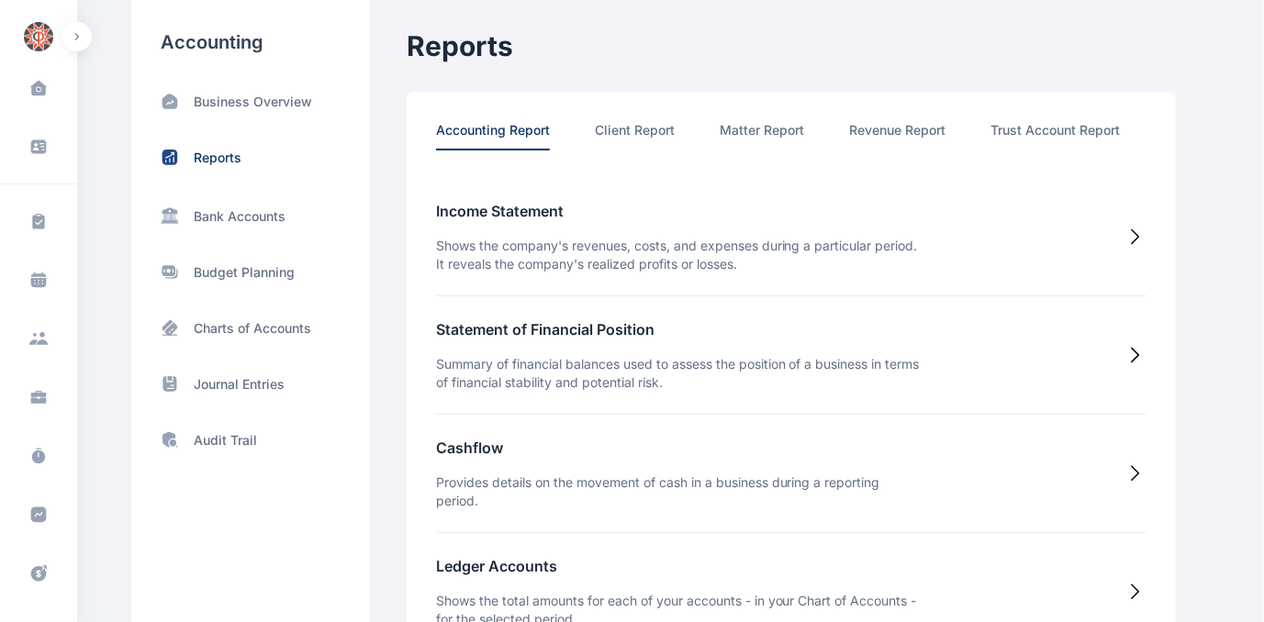
scroll to position [0, 95]
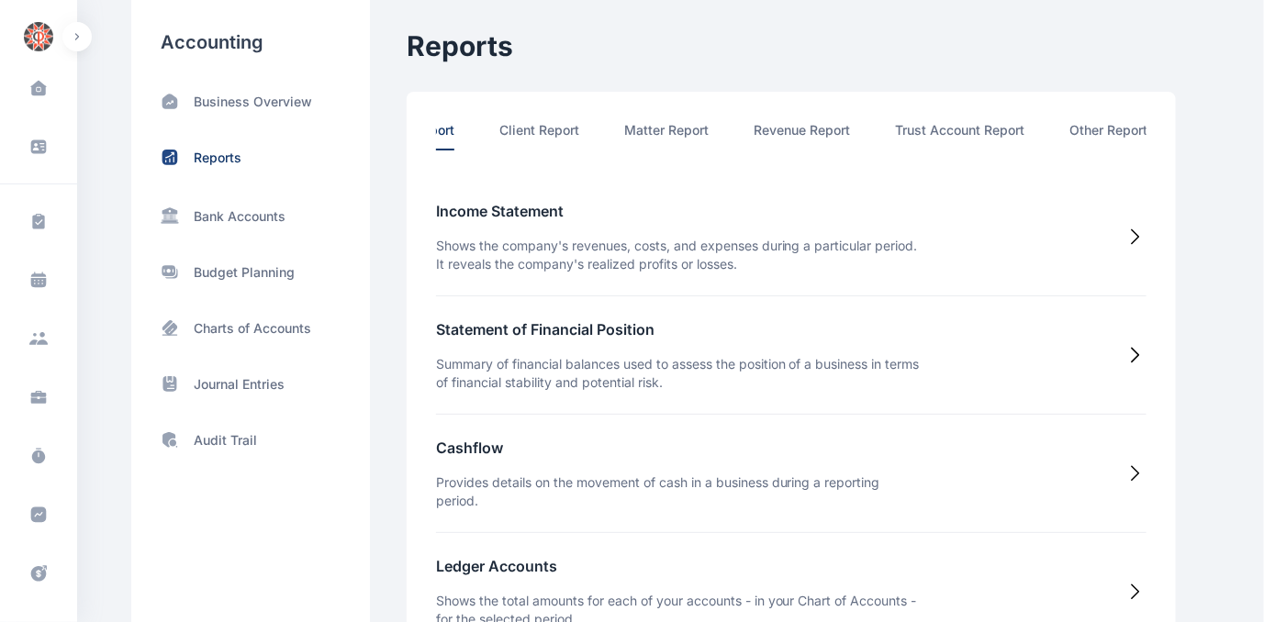
click at [1099, 129] on li "Other Report" at bounding box center [1109, 135] width 78 height 29
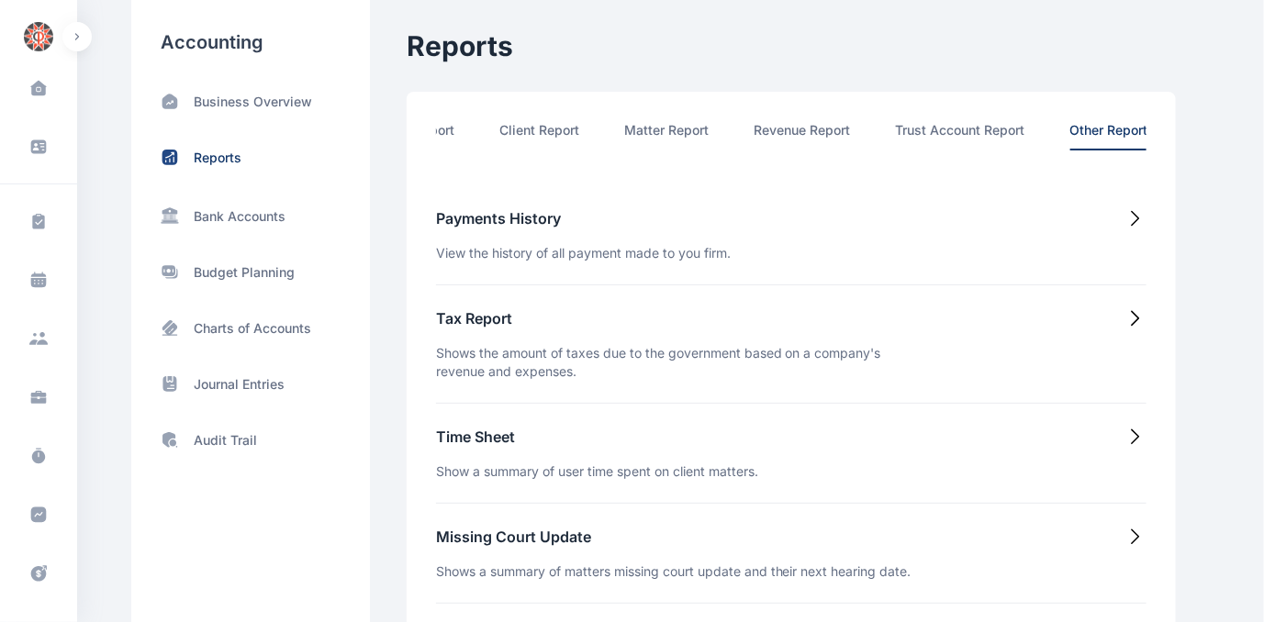
click at [462, 441] on h5 "Time Sheet" at bounding box center [597, 437] width 322 height 22
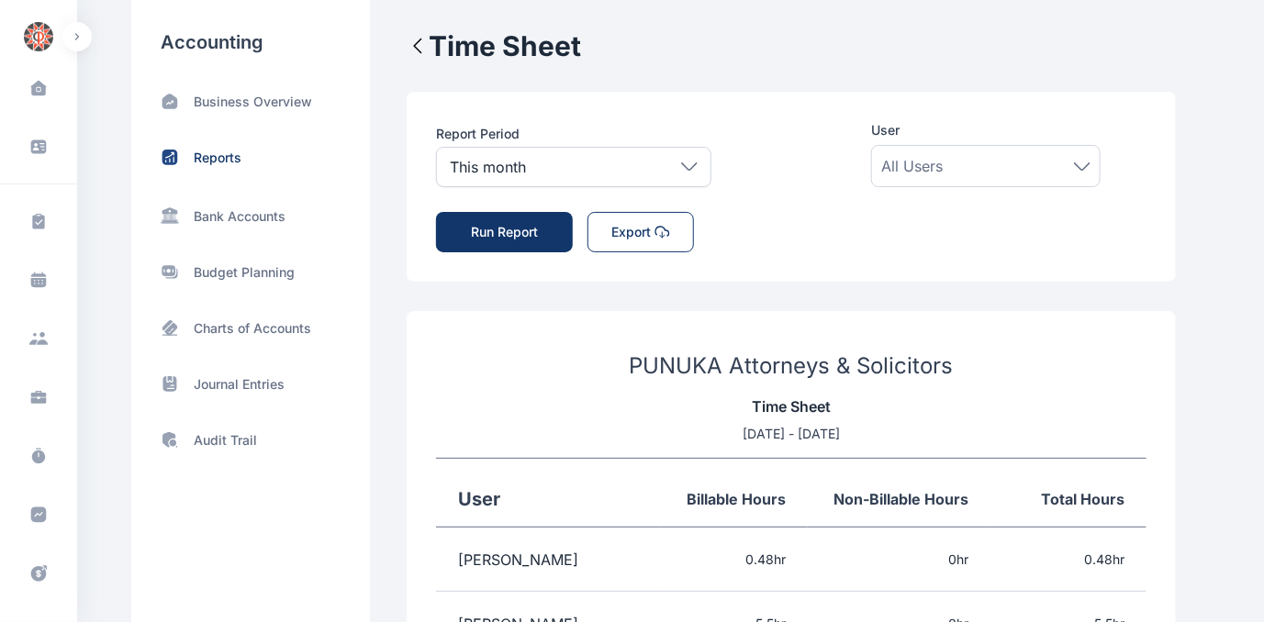
click at [683, 167] on icon at bounding box center [689, 166] width 17 height 8
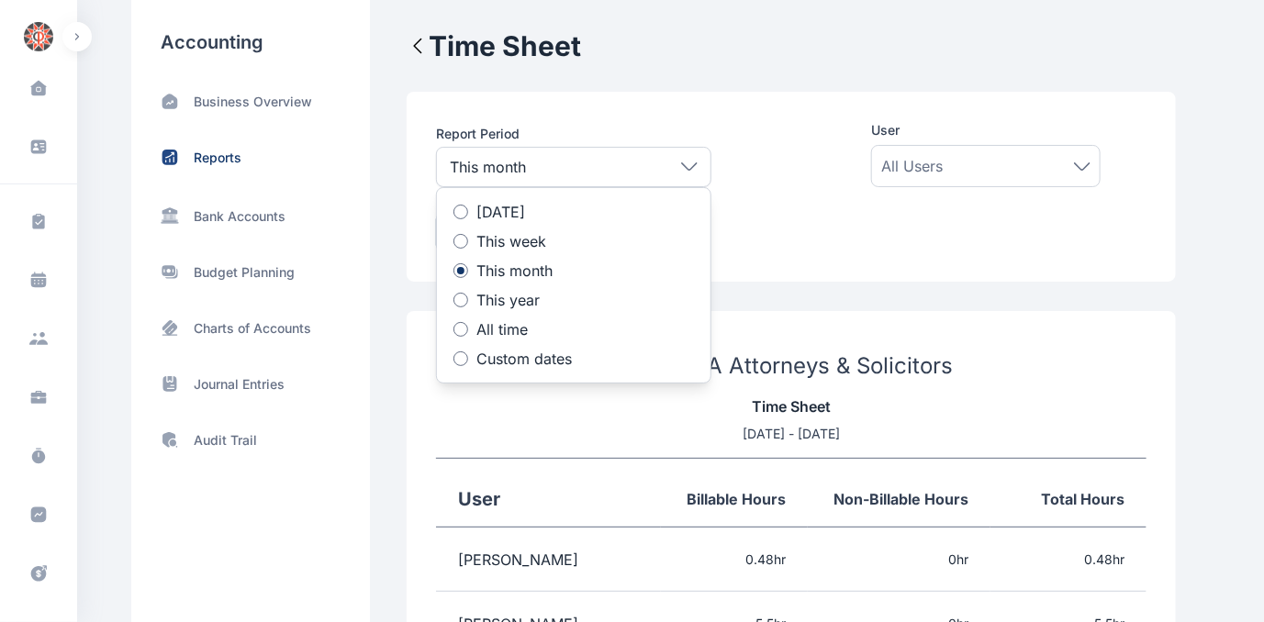
click at [460, 356] on div at bounding box center [461, 359] width 15 height 15
click at [532, 420] on icon at bounding box center [538, 420] width 13 height 0
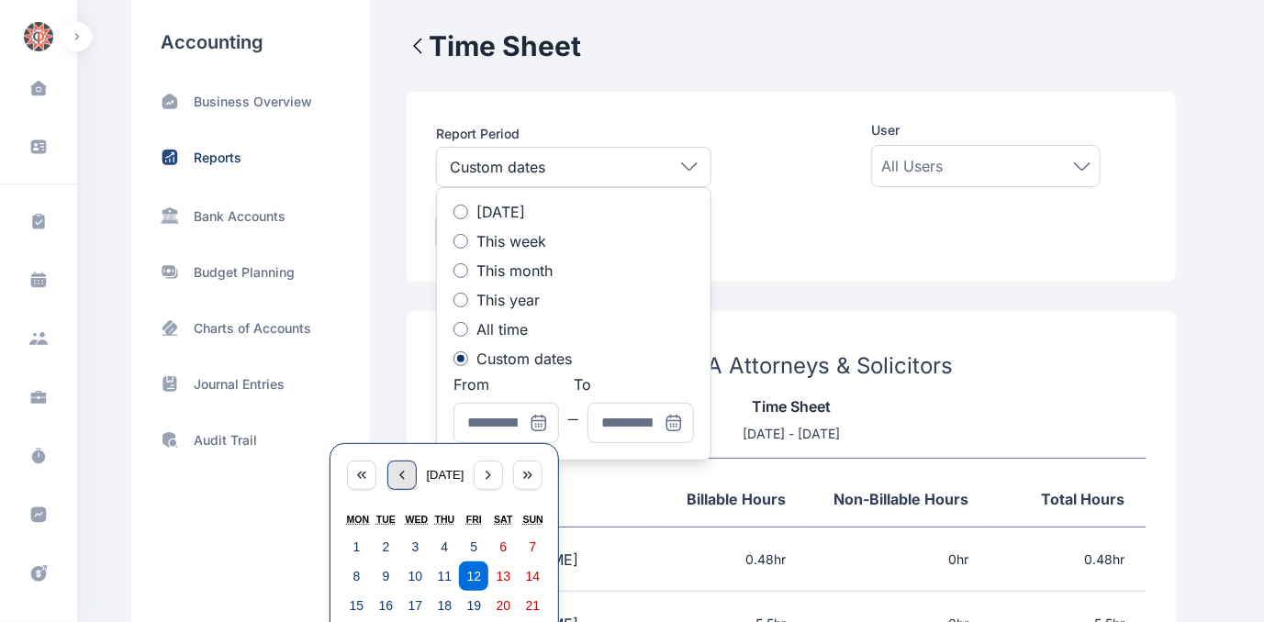
click at [395, 476] on icon "button" at bounding box center [402, 475] width 15 height 15
click at [389, 476] on div "button" at bounding box center [401, 475] width 29 height 29
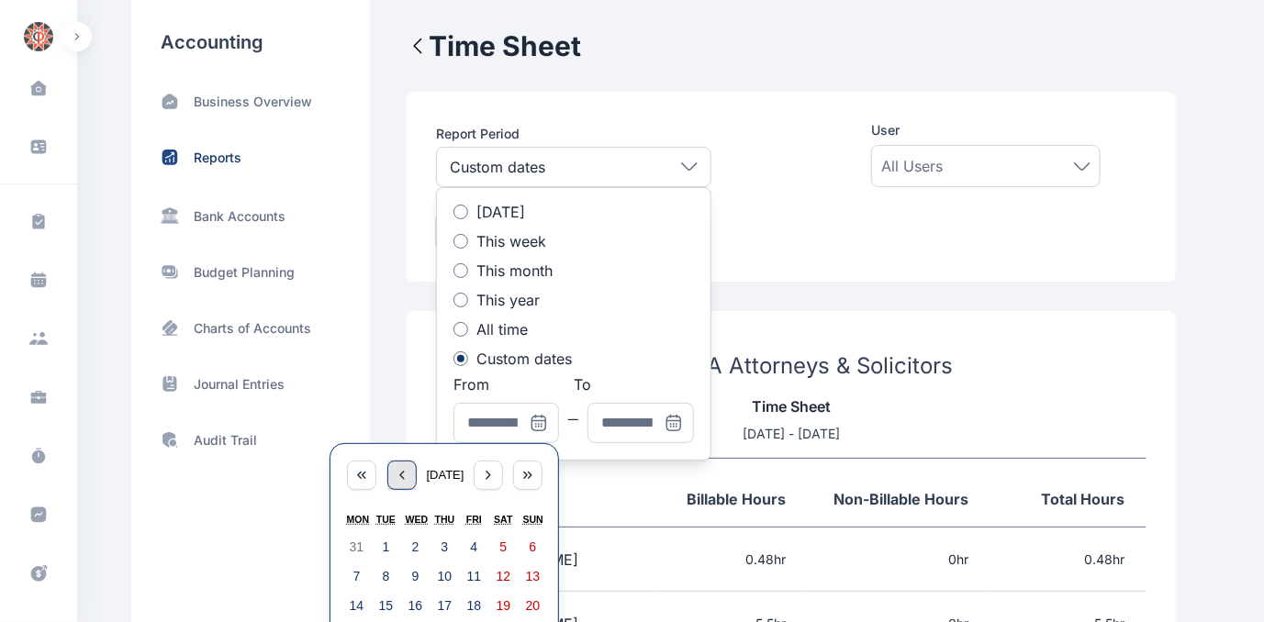
click at [389, 476] on div "button" at bounding box center [401, 475] width 29 height 29
click at [395, 476] on icon "button" at bounding box center [402, 475] width 15 height 15
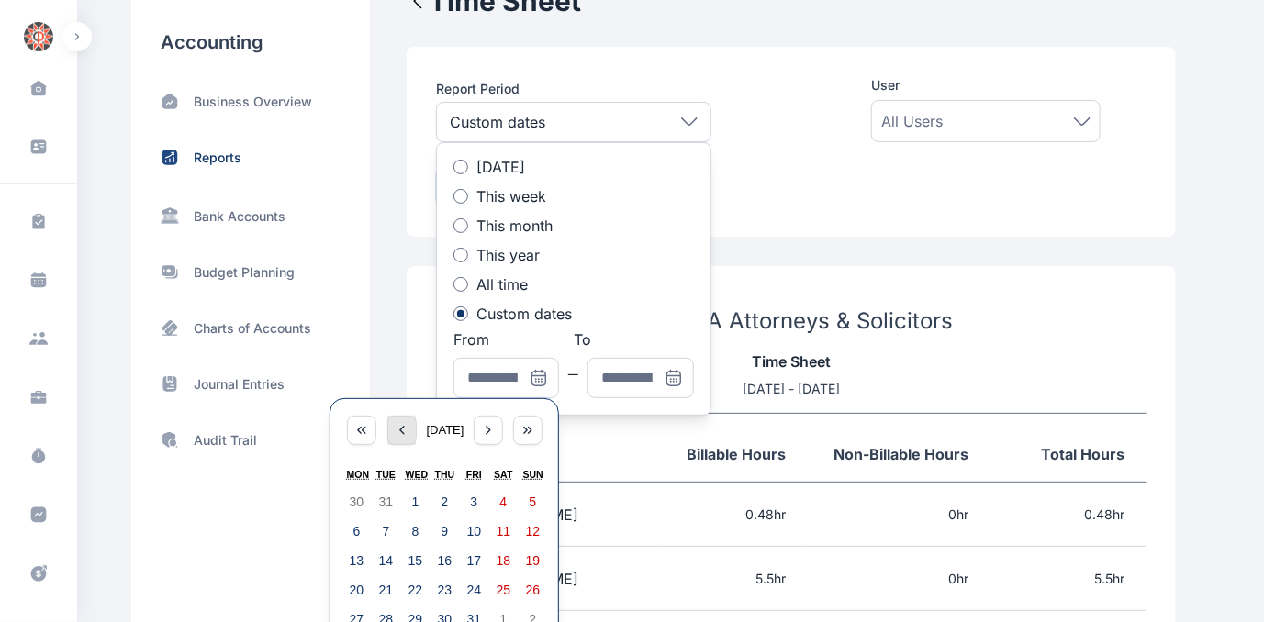
scroll to position [83, 0]
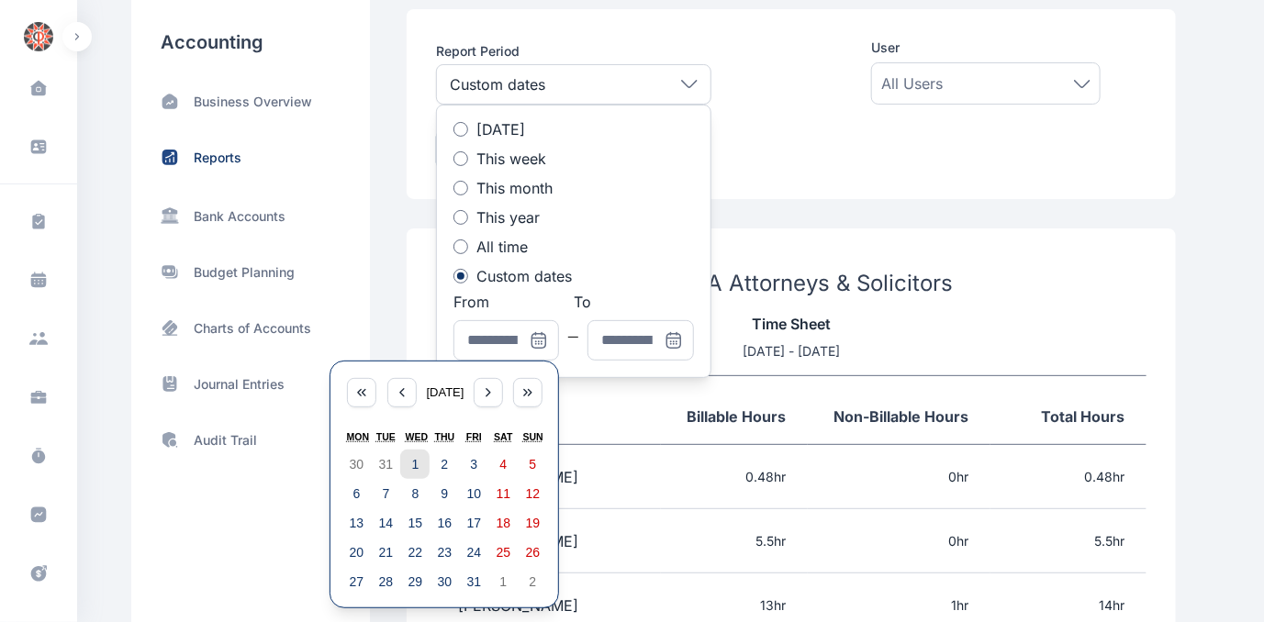
click at [409, 463] on button "1" at bounding box center [414, 464] width 29 height 29
type input "**********"
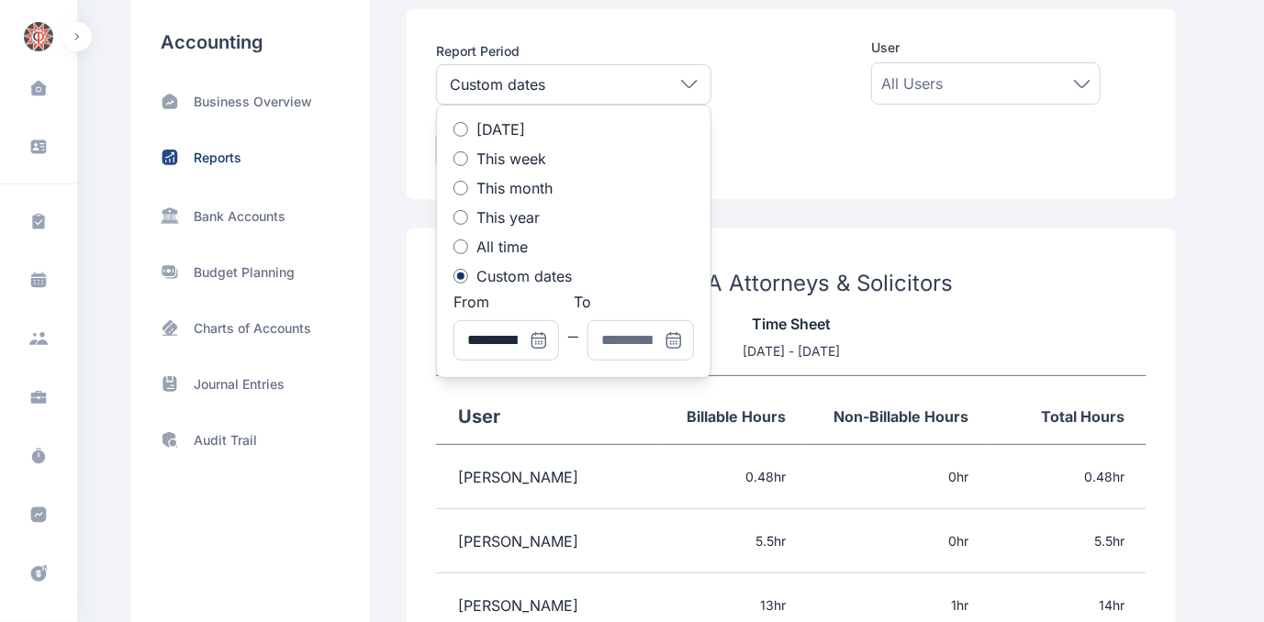
click at [673, 334] on icon at bounding box center [674, 340] width 18 height 18
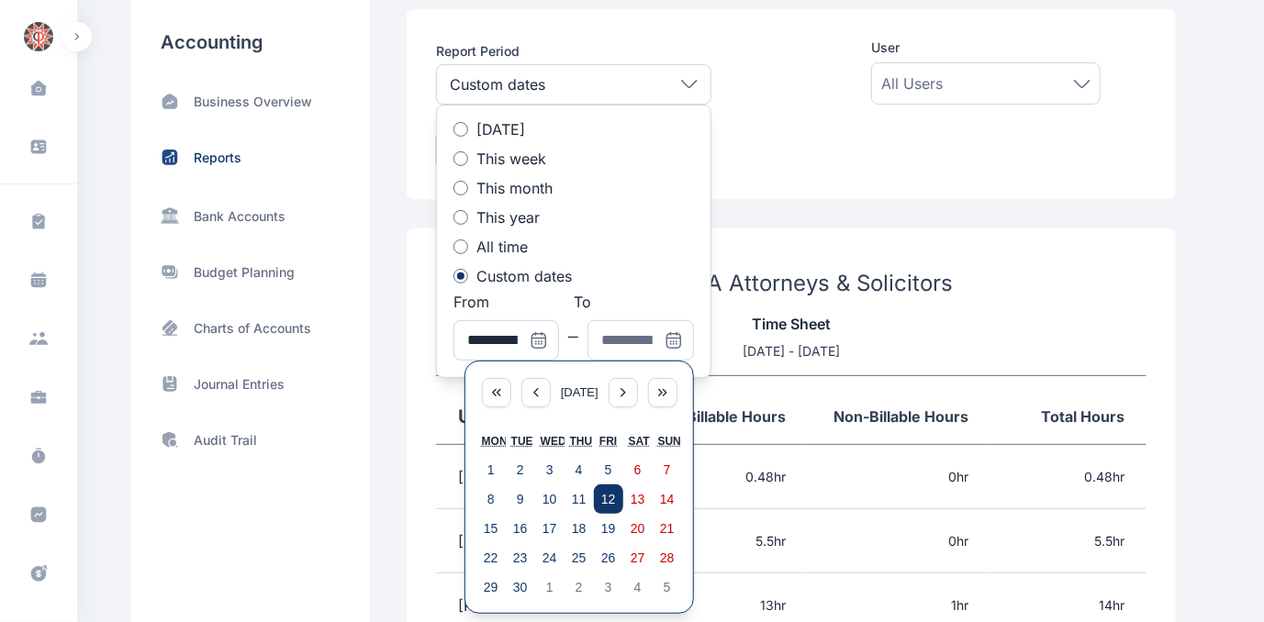
click at [605, 496] on abbr "12" at bounding box center [608, 499] width 15 height 15
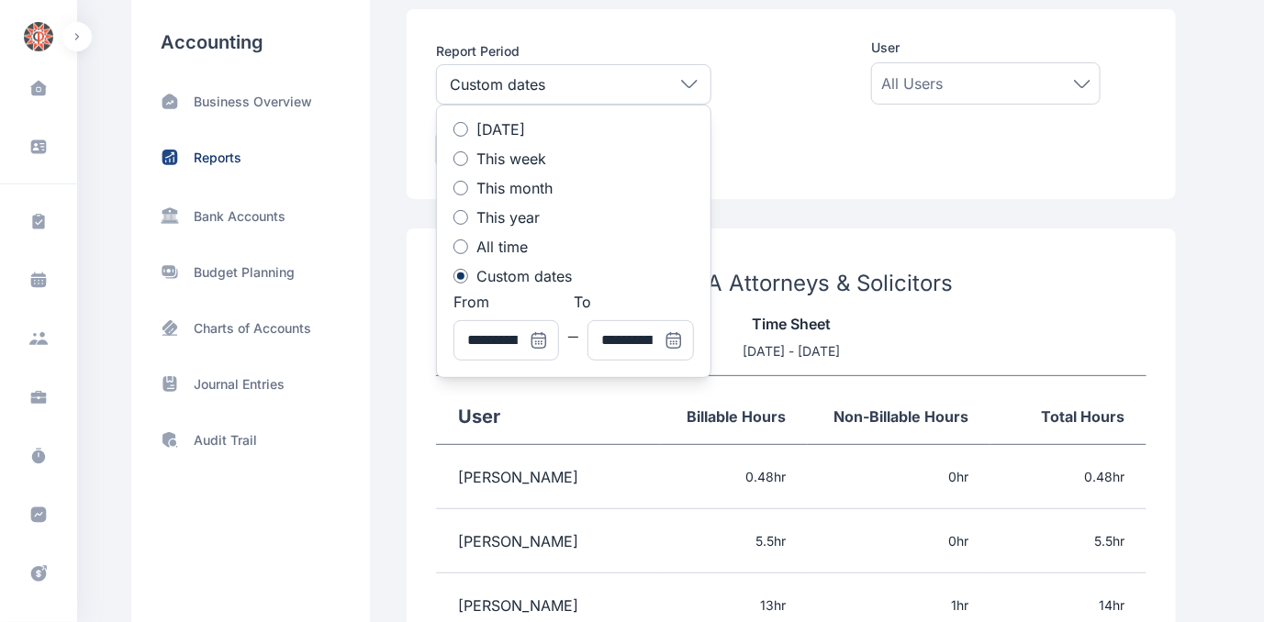
click at [678, 331] on icon at bounding box center [674, 340] width 18 height 18
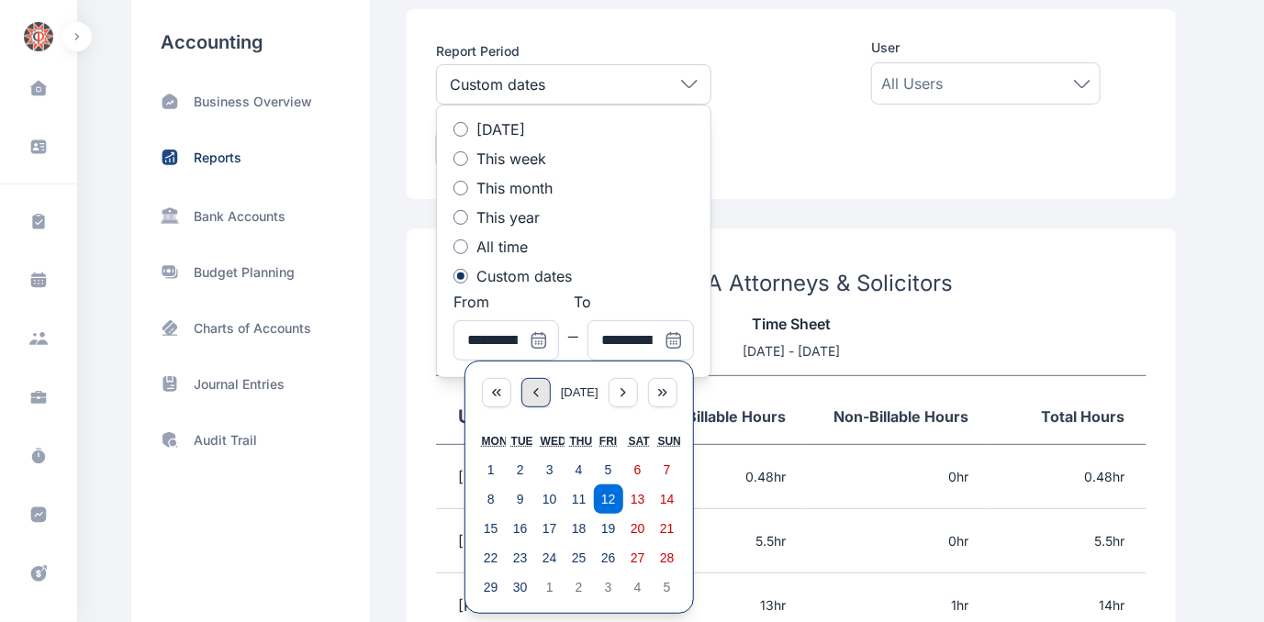
click at [536, 398] on icon "button" at bounding box center [536, 393] width 15 height 15
click at [580, 468] on abbr "31" at bounding box center [579, 470] width 15 height 15
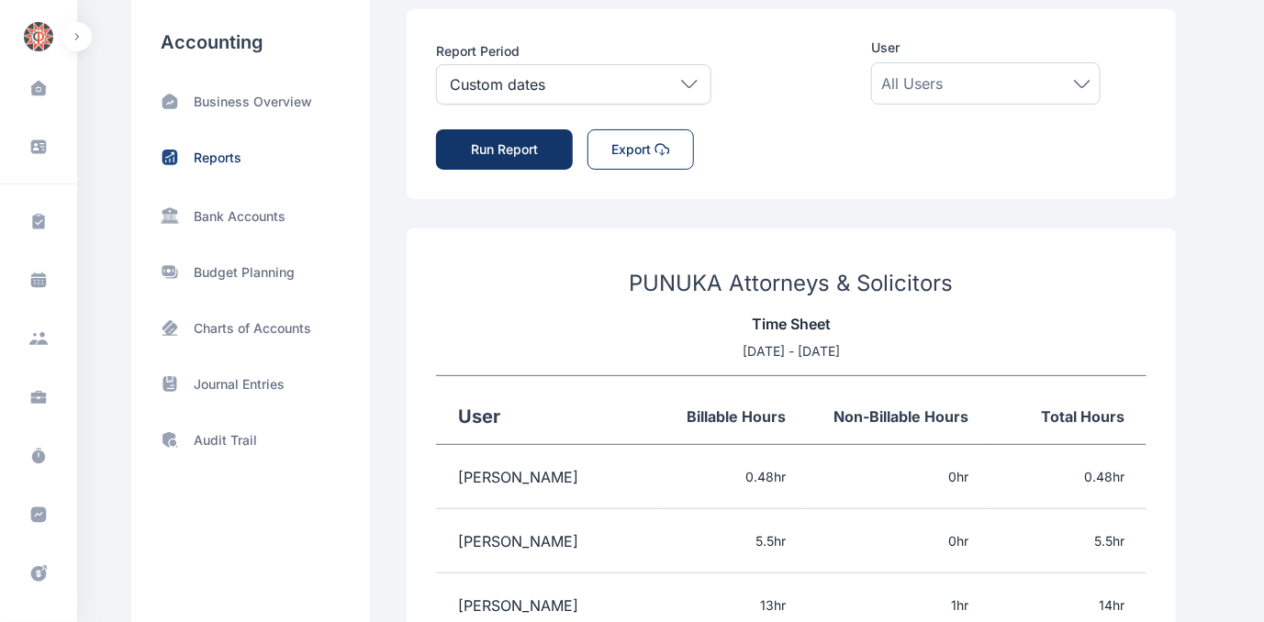
click at [499, 145] on button "Run Report" at bounding box center [504, 149] width 137 height 40
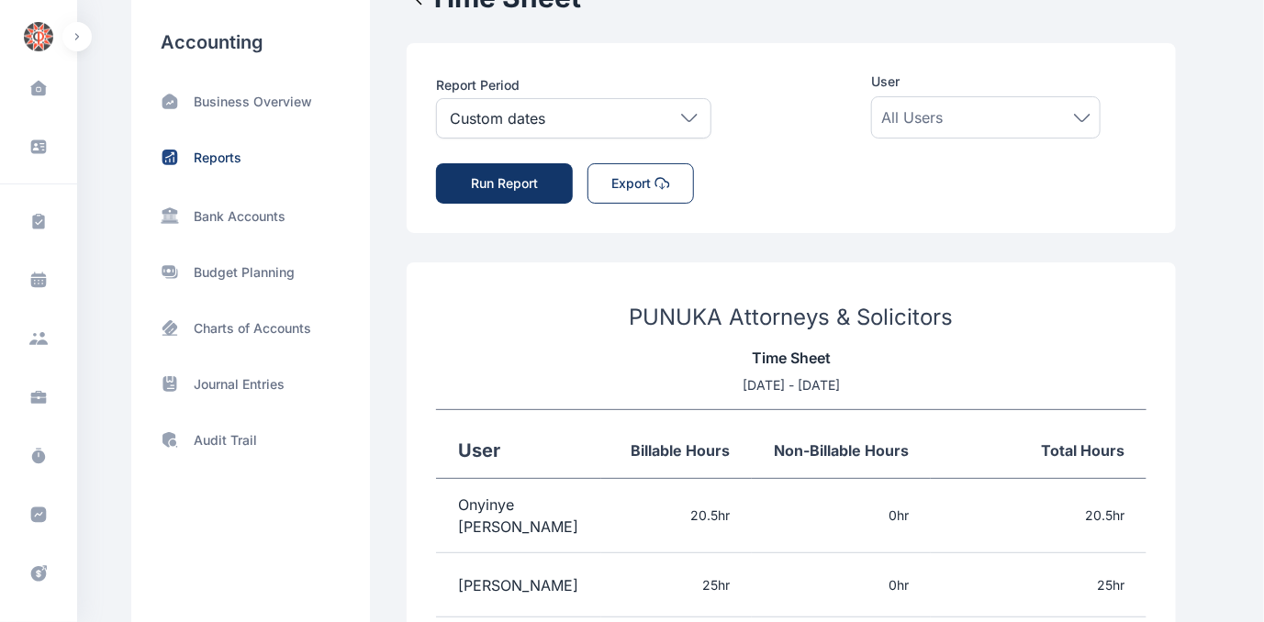
scroll to position [0, 0]
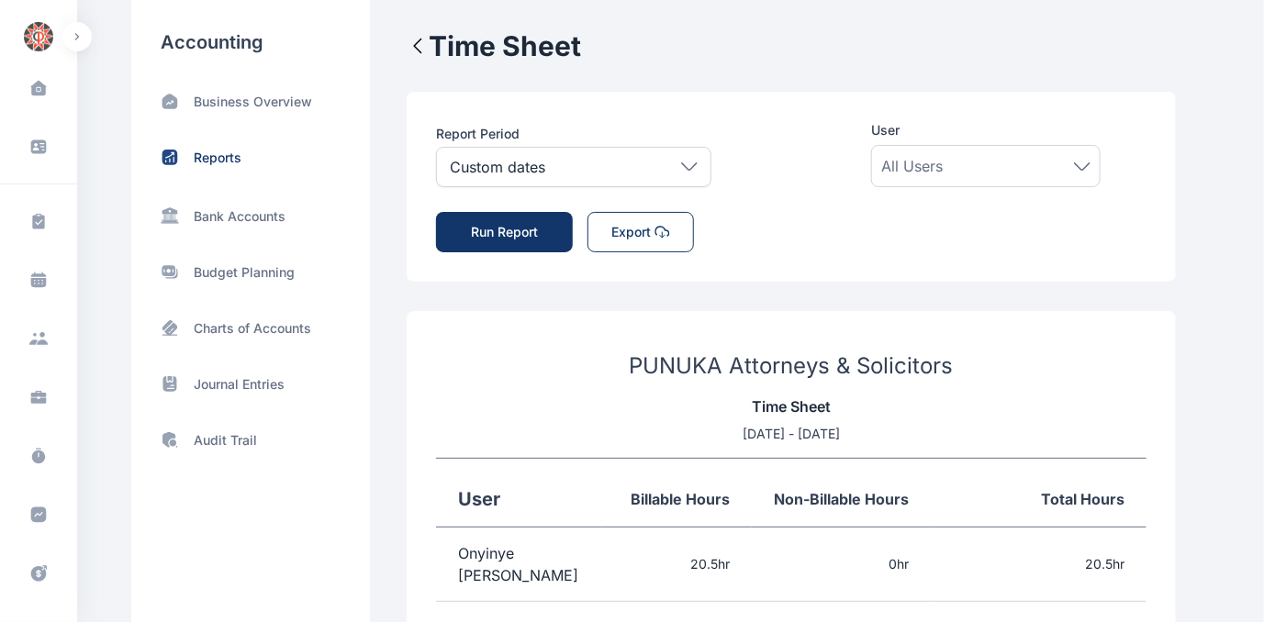
click at [690, 172] on div "Custom dates" at bounding box center [573, 167] width 275 height 40
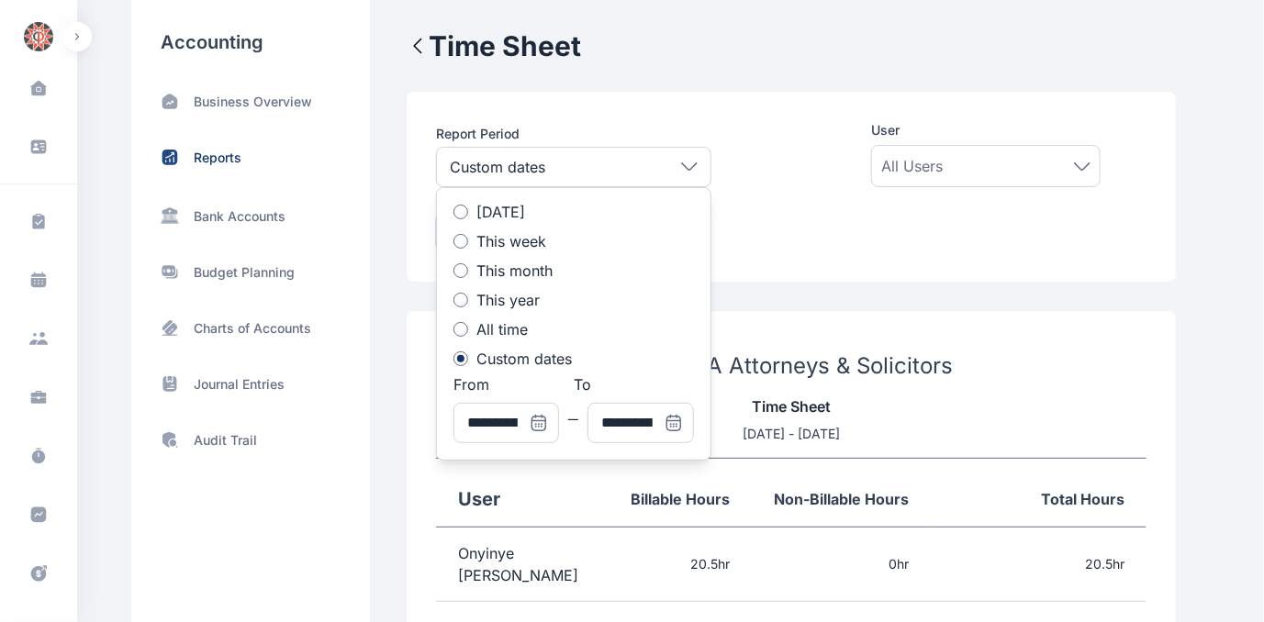
click at [676, 430] on icon at bounding box center [673, 423] width 14 height 14
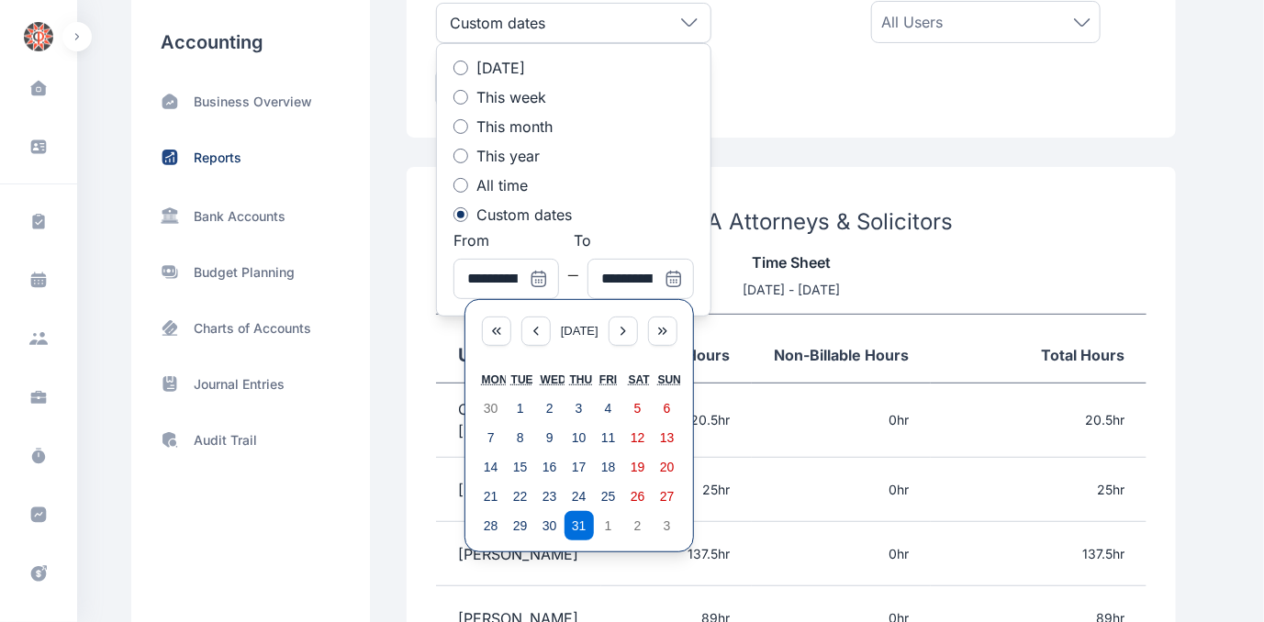
scroll to position [166, 0]
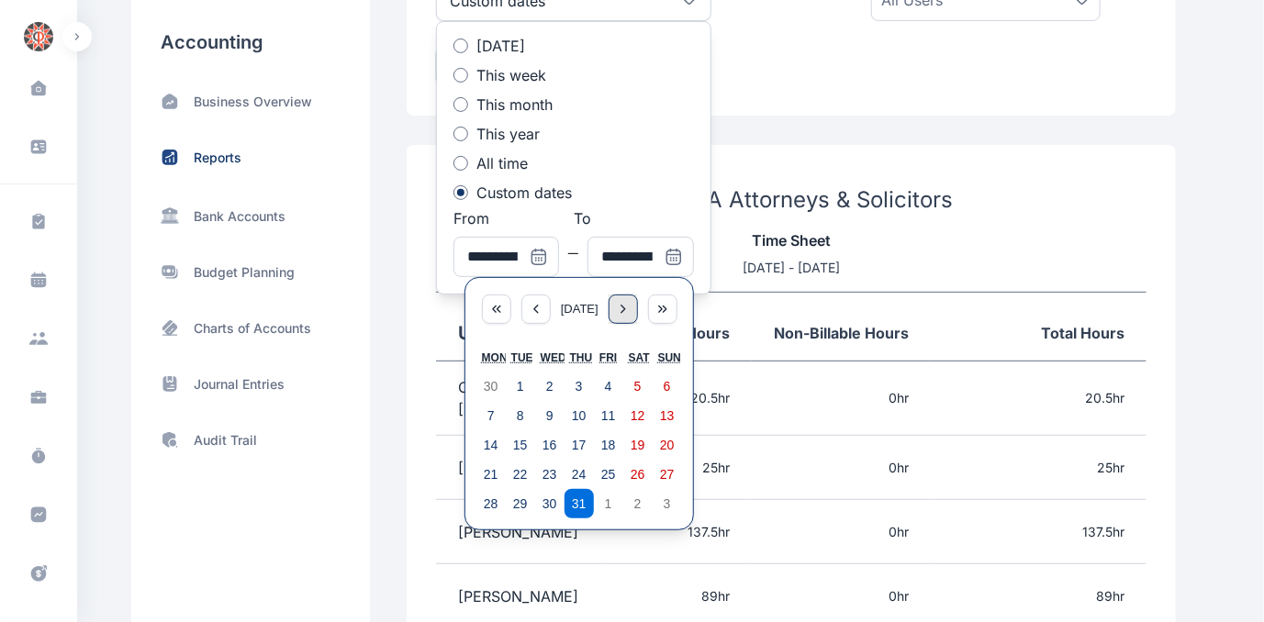
click at [631, 308] on icon "button" at bounding box center [623, 309] width 15 height 15
click at [668, 498] on abbr "31" at bounding box center [667, 504] width 15 height 15
type input "**********"
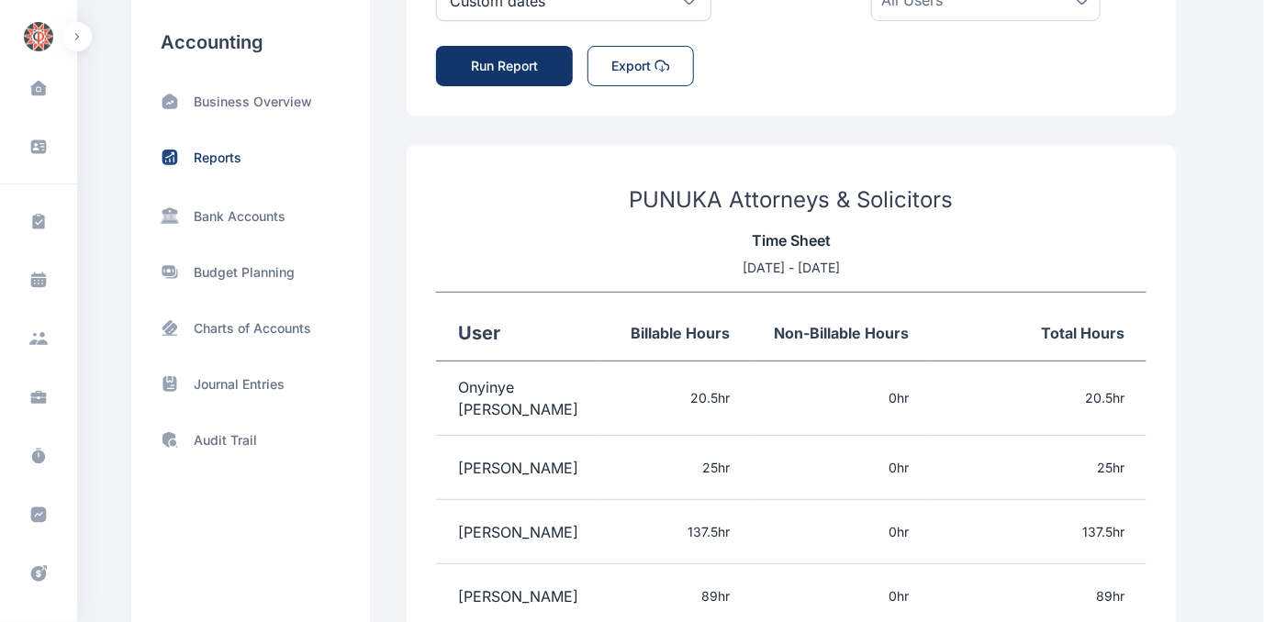
click at [527, 71] on button "Run Report" at bounding box center [504, 66] width 137 height 40
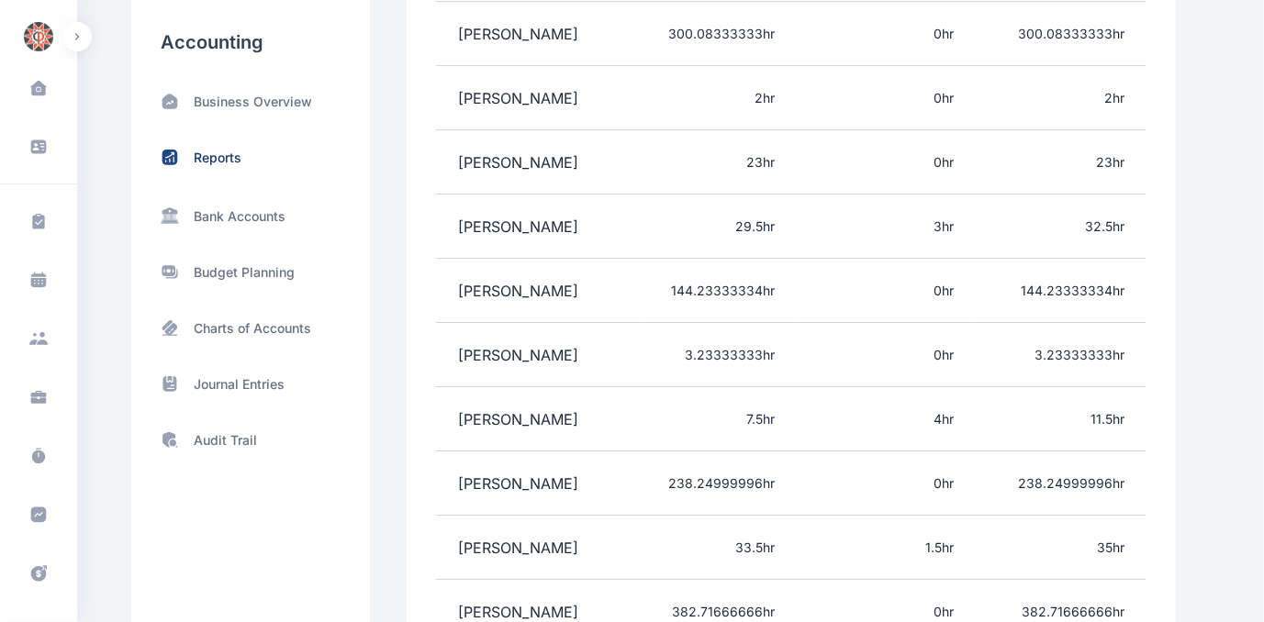
scroll to position [3043, 0]
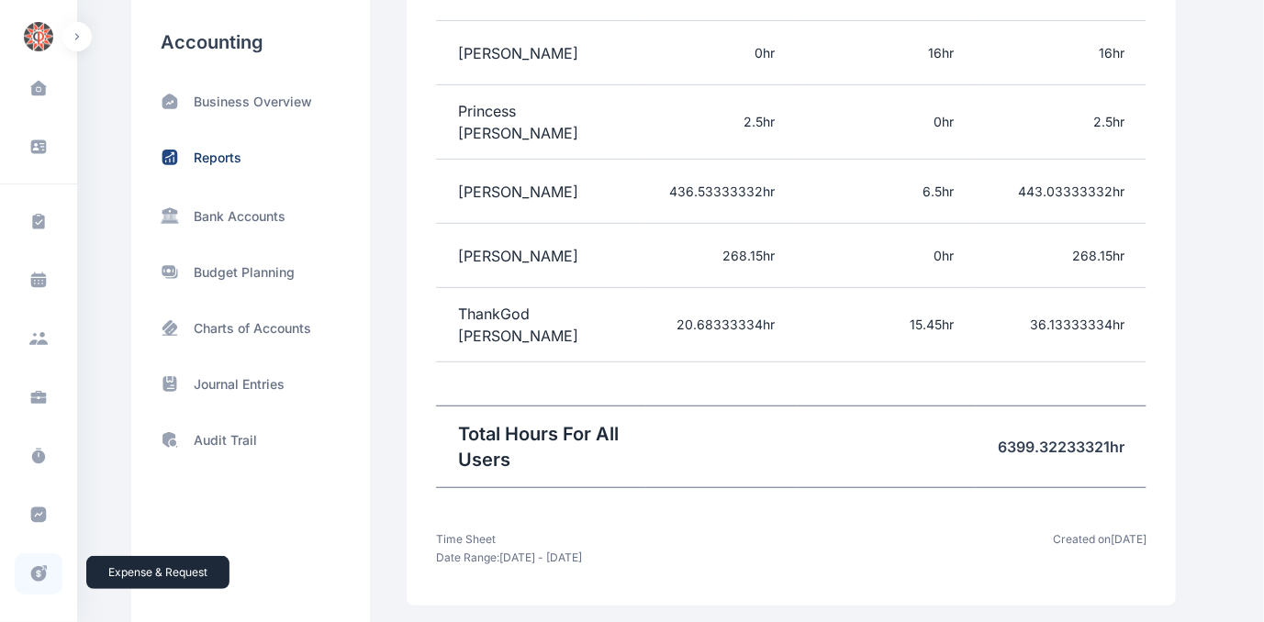
click at [36, 566] on icon at bounding box center [39, 574] width 16 height 16
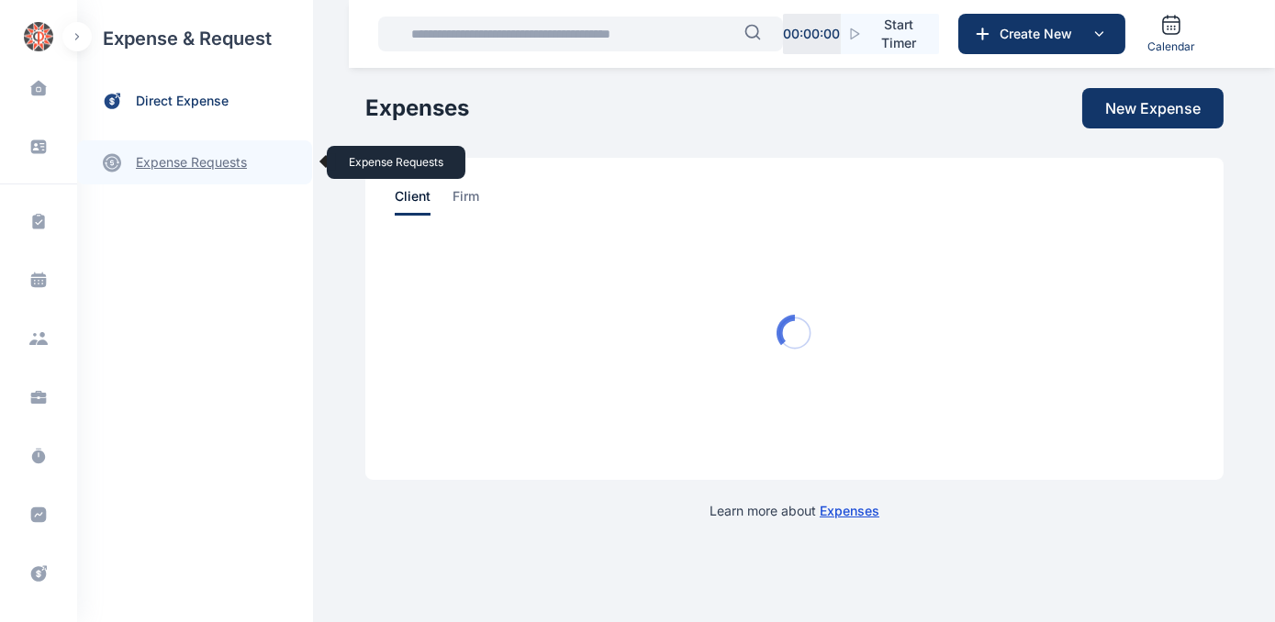
click at [166, 157] on link "expense requests expense requests" at bounding box center [194, 162] width 235 height 44
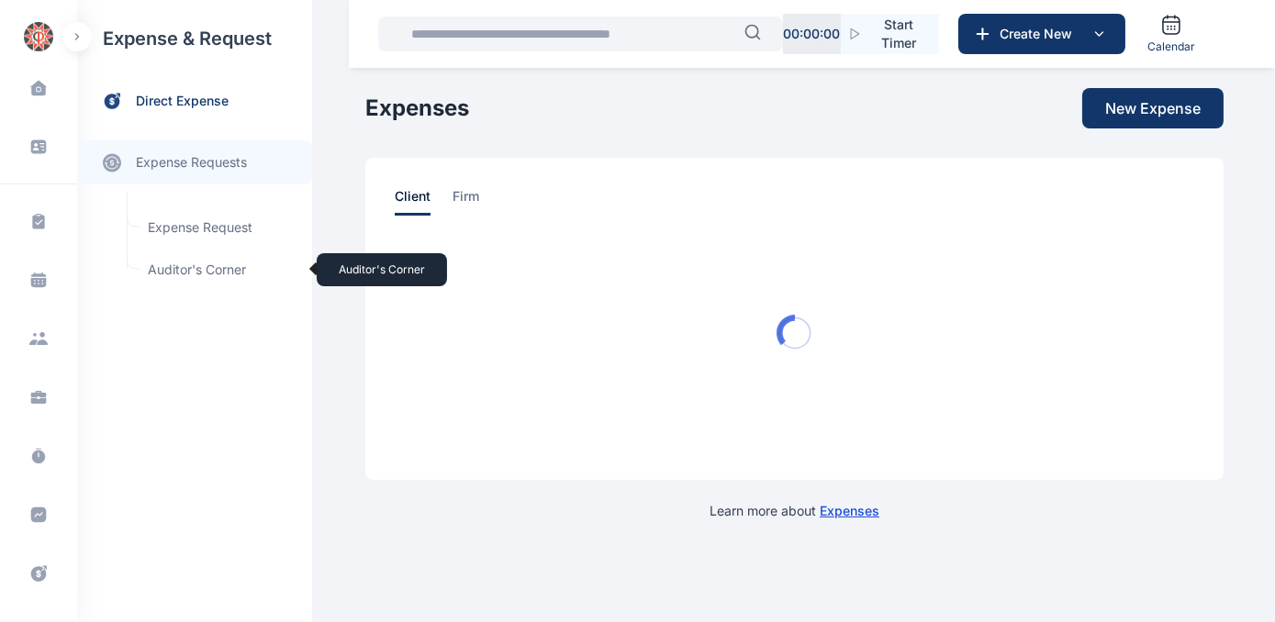
click at [174, 267] on span "Auditor's Corner Auditor's Corner" at bounding box center [220, 269] width 166 height 35
